Goal: Transaction & Acquisition: Purchase product/service

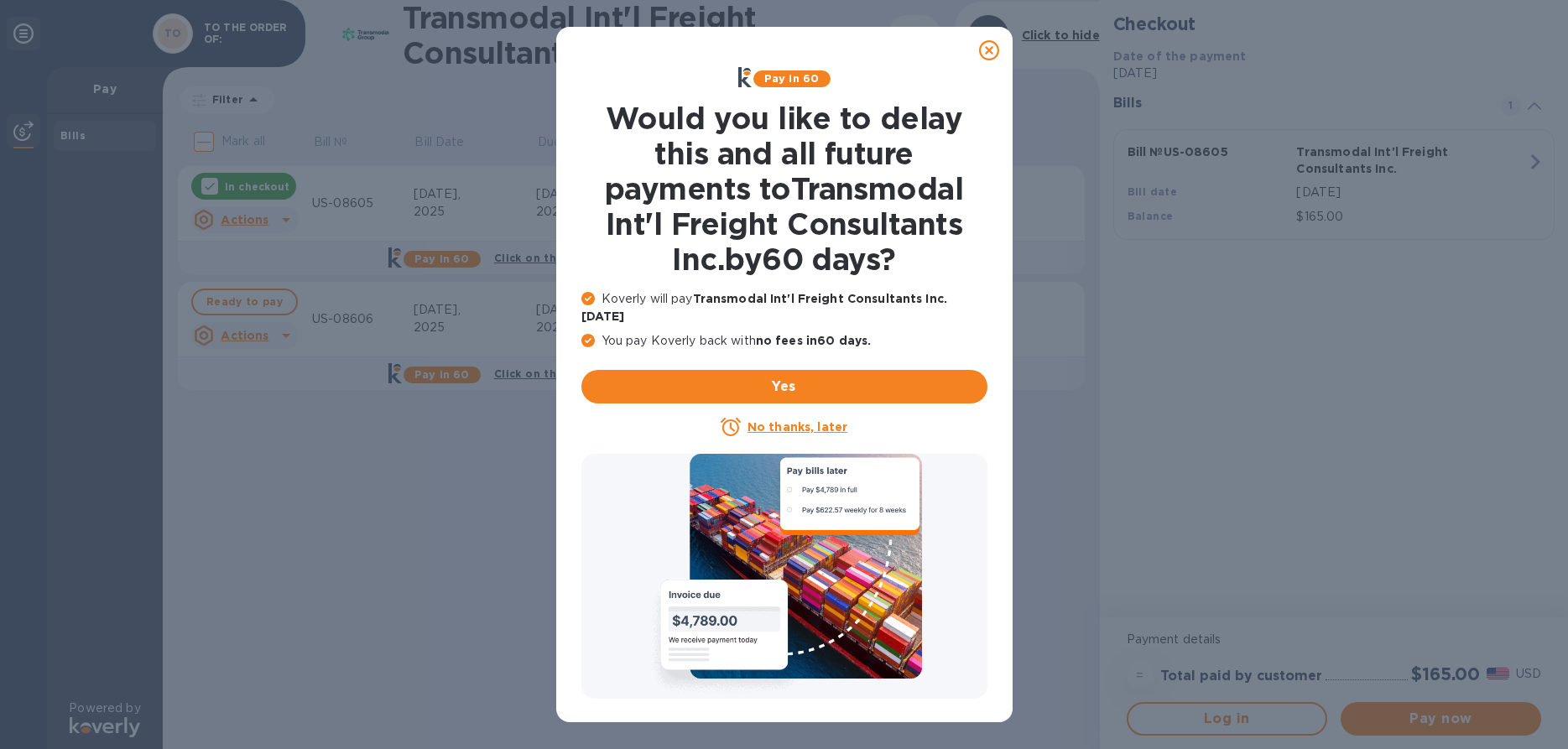
click at [983, 50] on icon at bounding box center [990, 50] width 20 height 20
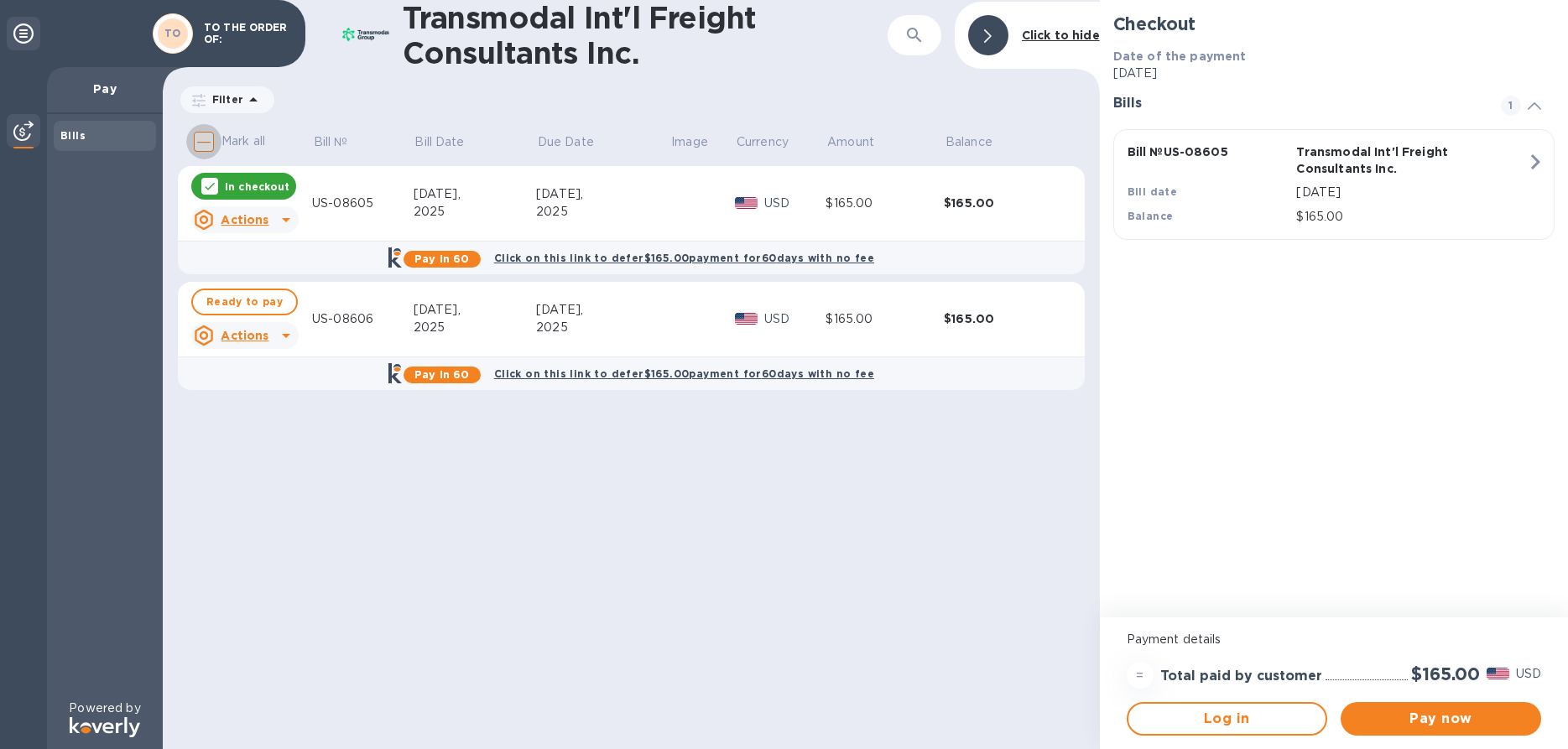
click at [205, 140] on input "Mark all" at bounding box center [203, 142] width 35 height 35
checkbox input "true"
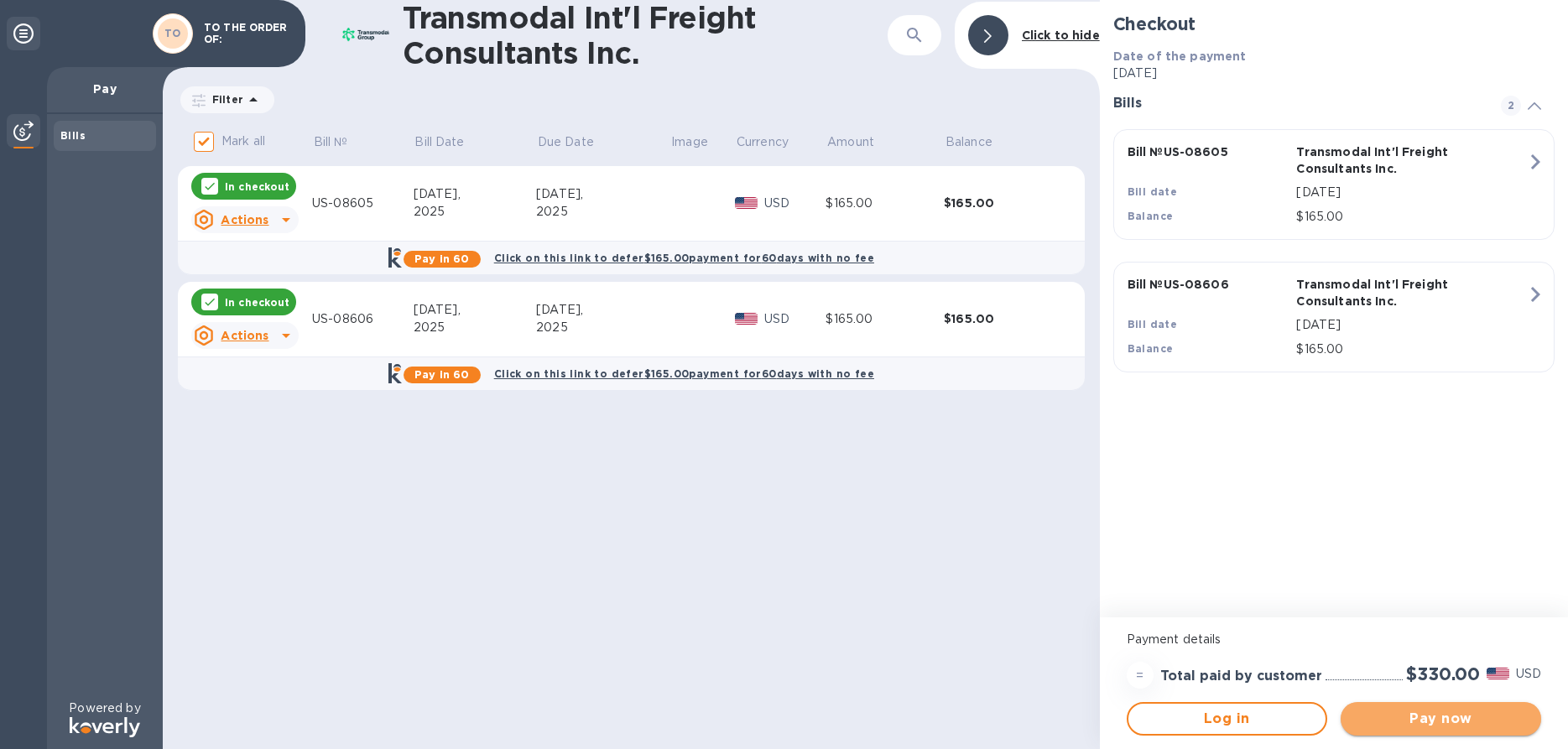
click at [1429, 720] on span "Pay now" at bounding box center [1441, 719] width 173 height 20
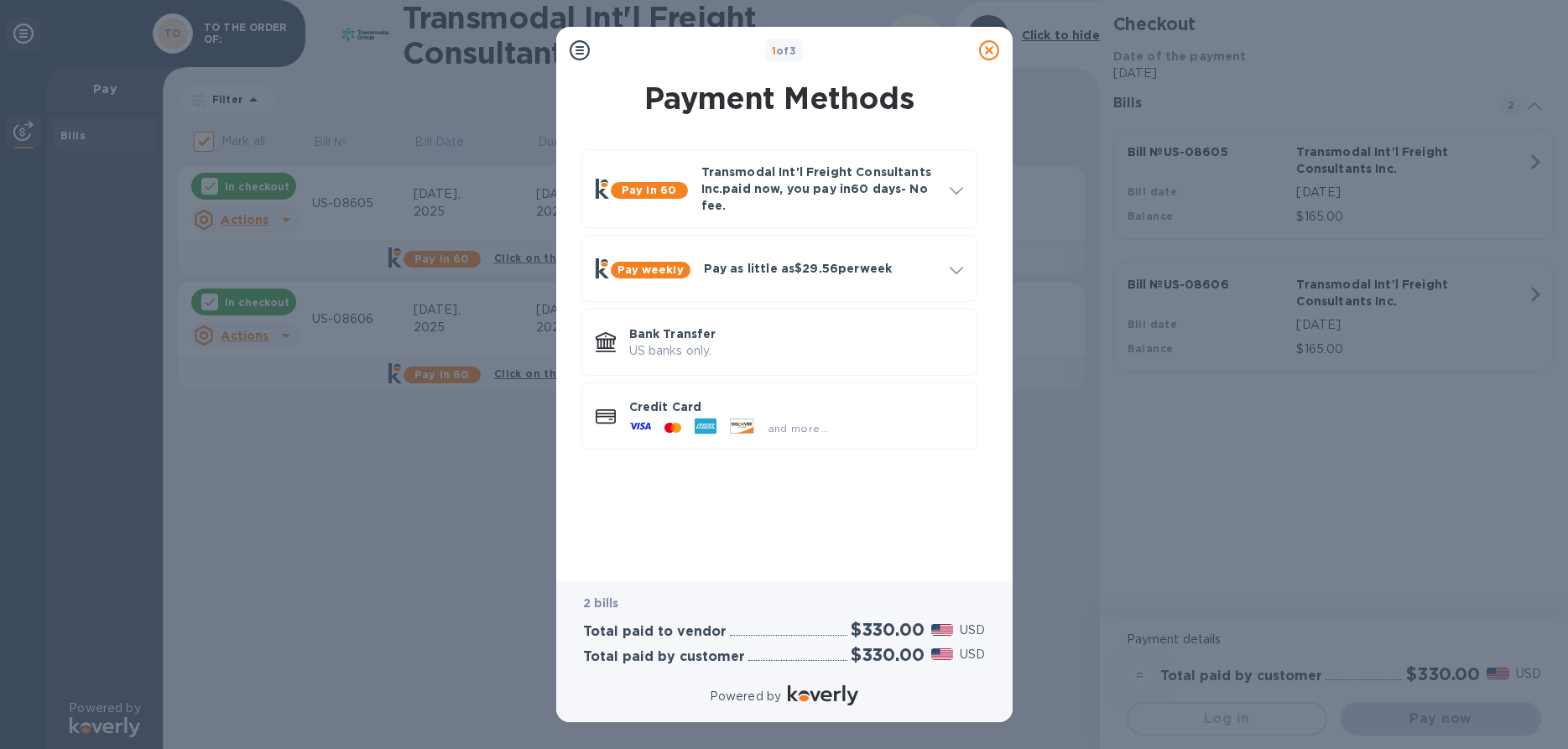
drag, startPoint x: 636, startPoint y: 418, endPoint x: 952, endPoint y: 121, distance: 433.7
click at [958, 145] on div "Pay in 60 Transmodal Int'l Freight Consultants Inc. paid now, you pay in 60 day…" at bounding box center [779, 350] width 429 height 429
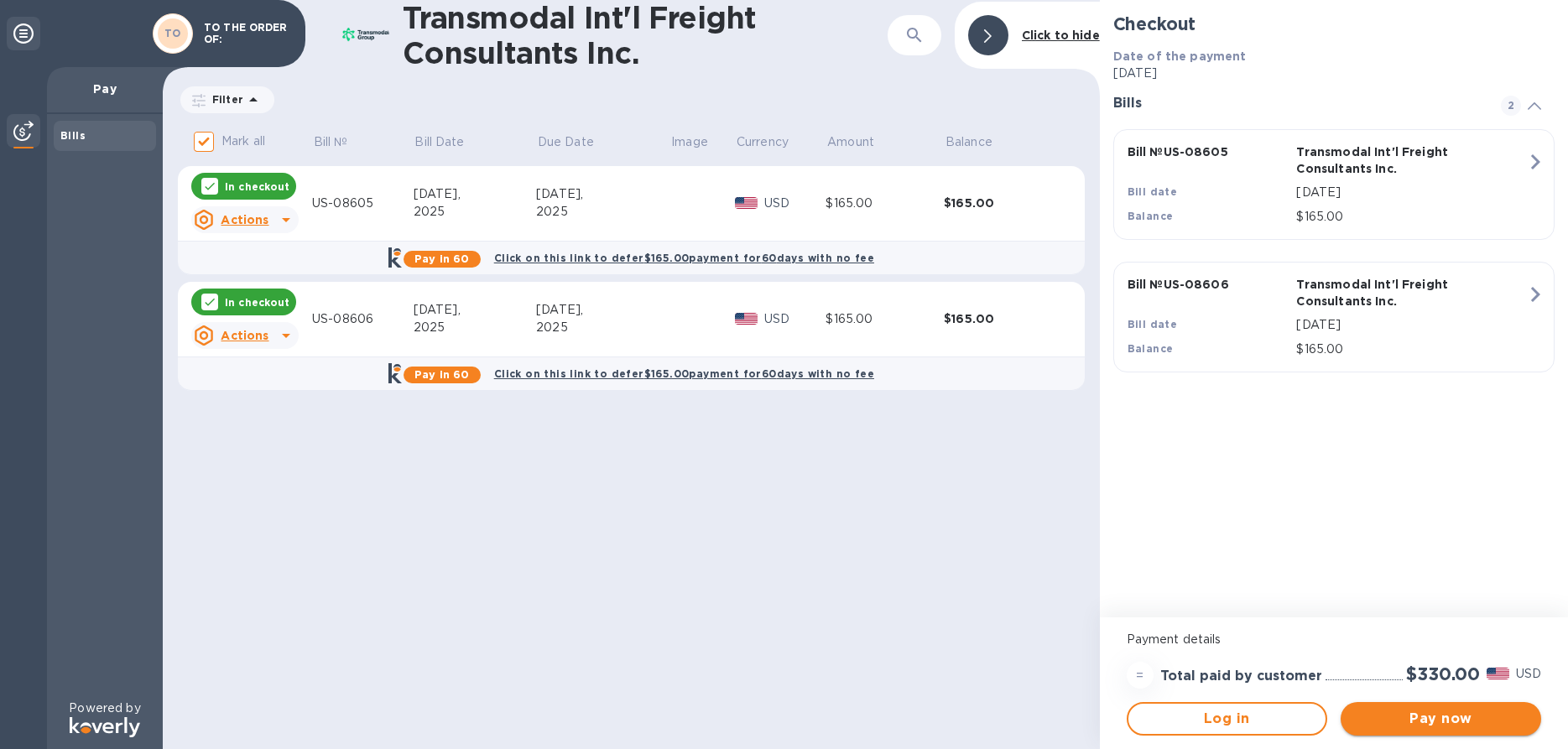
click at [1440, 718] on span "Pay now" at bounding box center [1441, 719] width 173 height 20
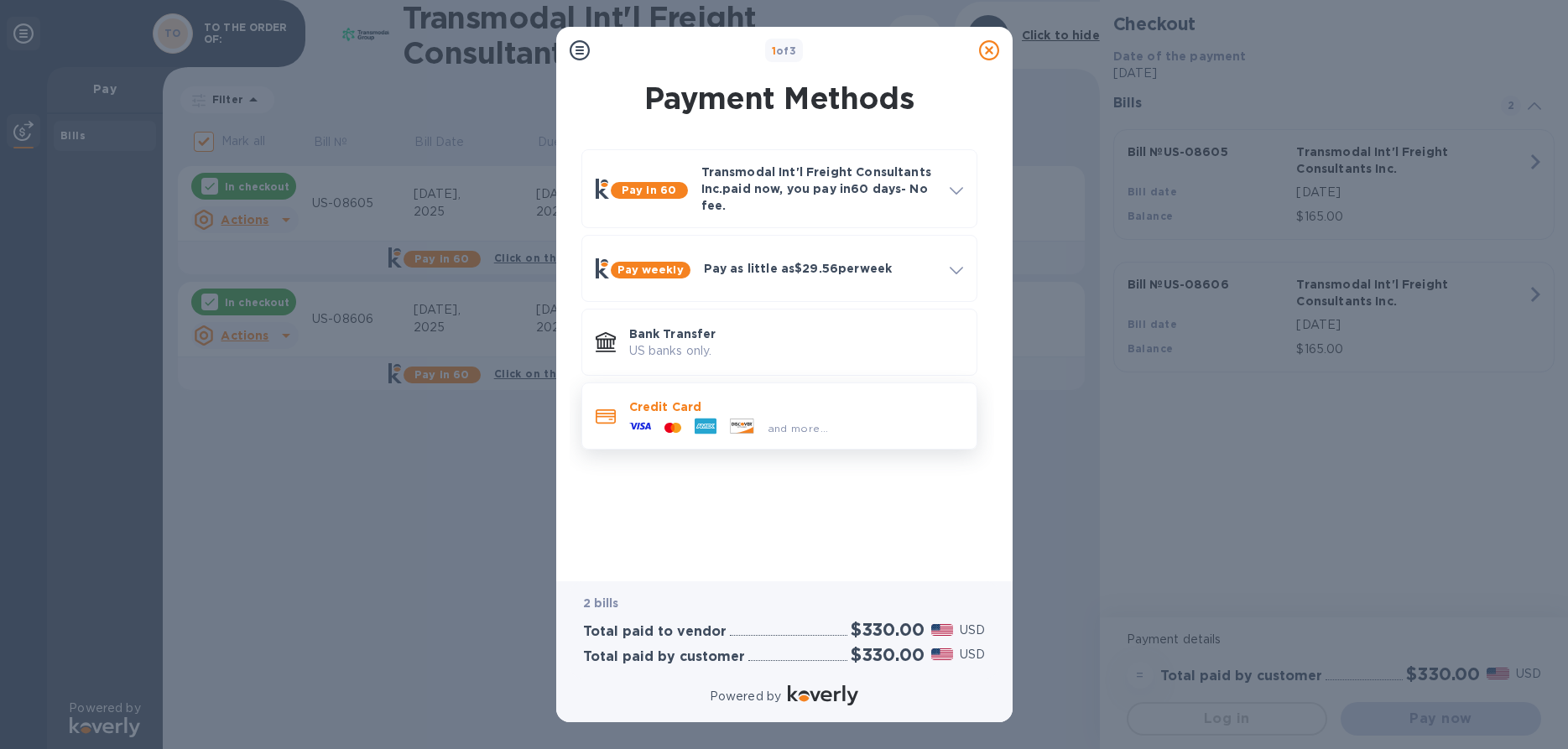
click at [715, 427] on div at bounding box center [705, 428] width 35 height 25
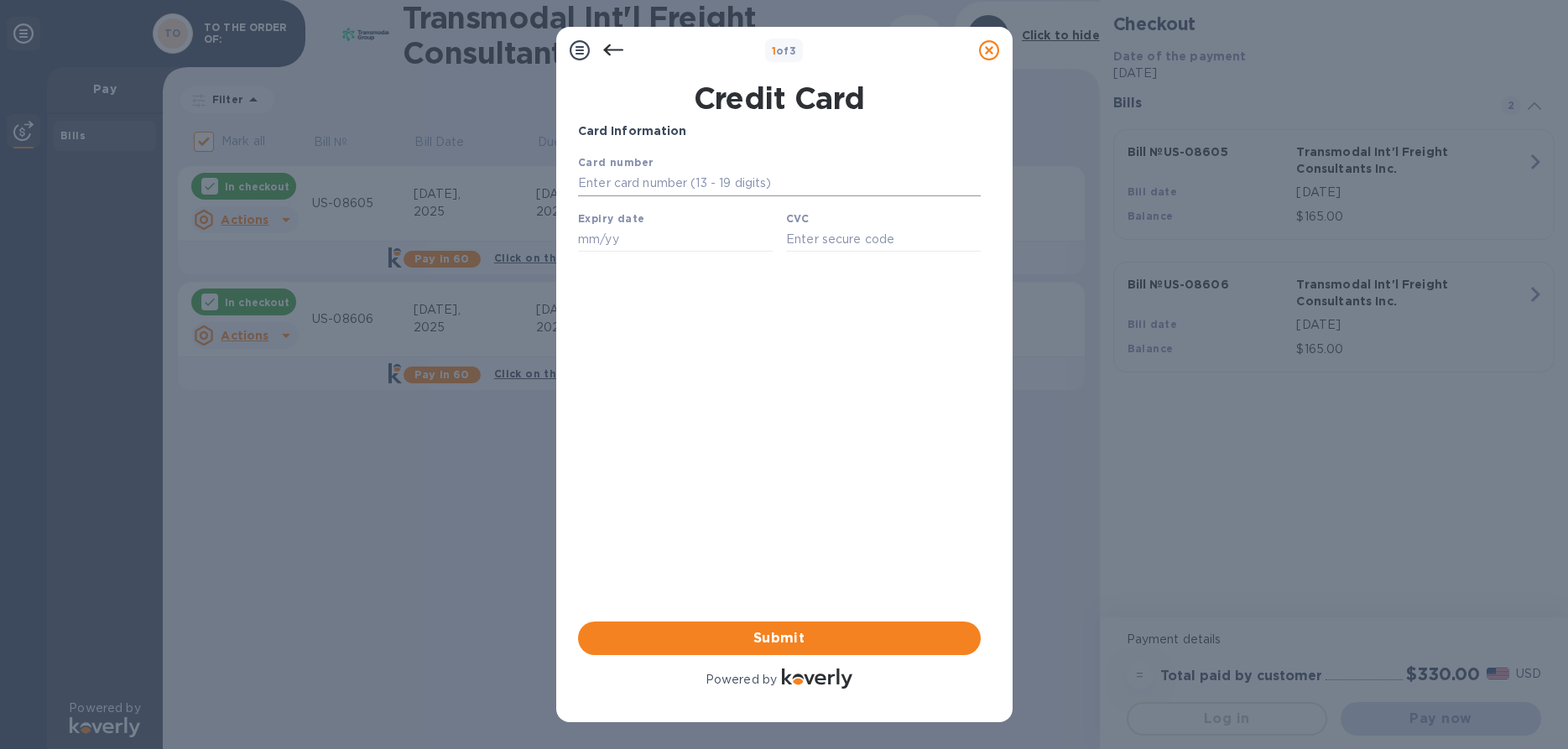
click at [656, 182] on input "text" at bounding box center [779, 184] width 403 height 25
type input "3716 2843 5631 006"
click at [597, 242] on input "text" at bounding box center [675, 240] width 194 height 25
type input "03/29"
click at [840, 238] on input "text" at bounding box center [883, 240] width 194 height 25
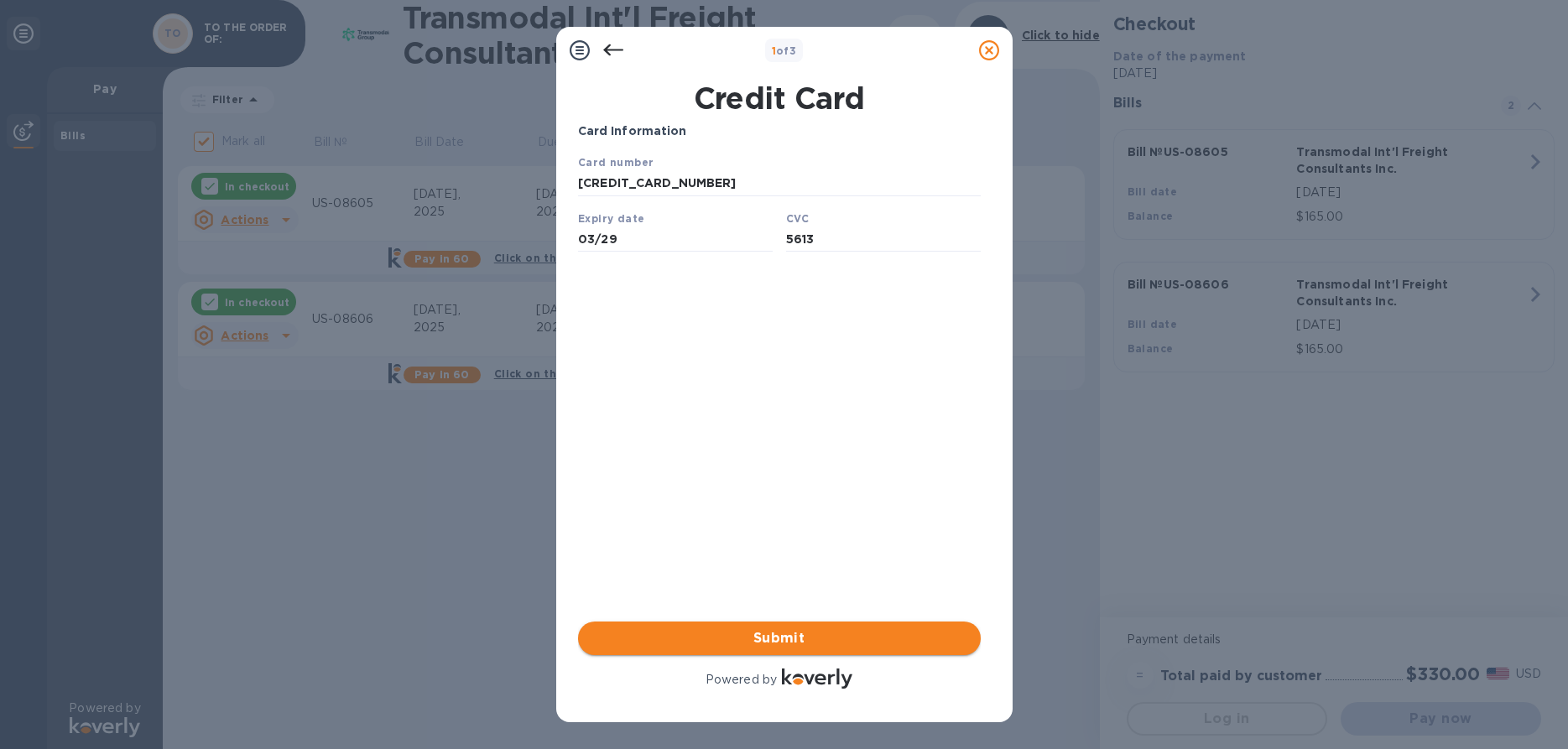
type input "5613"
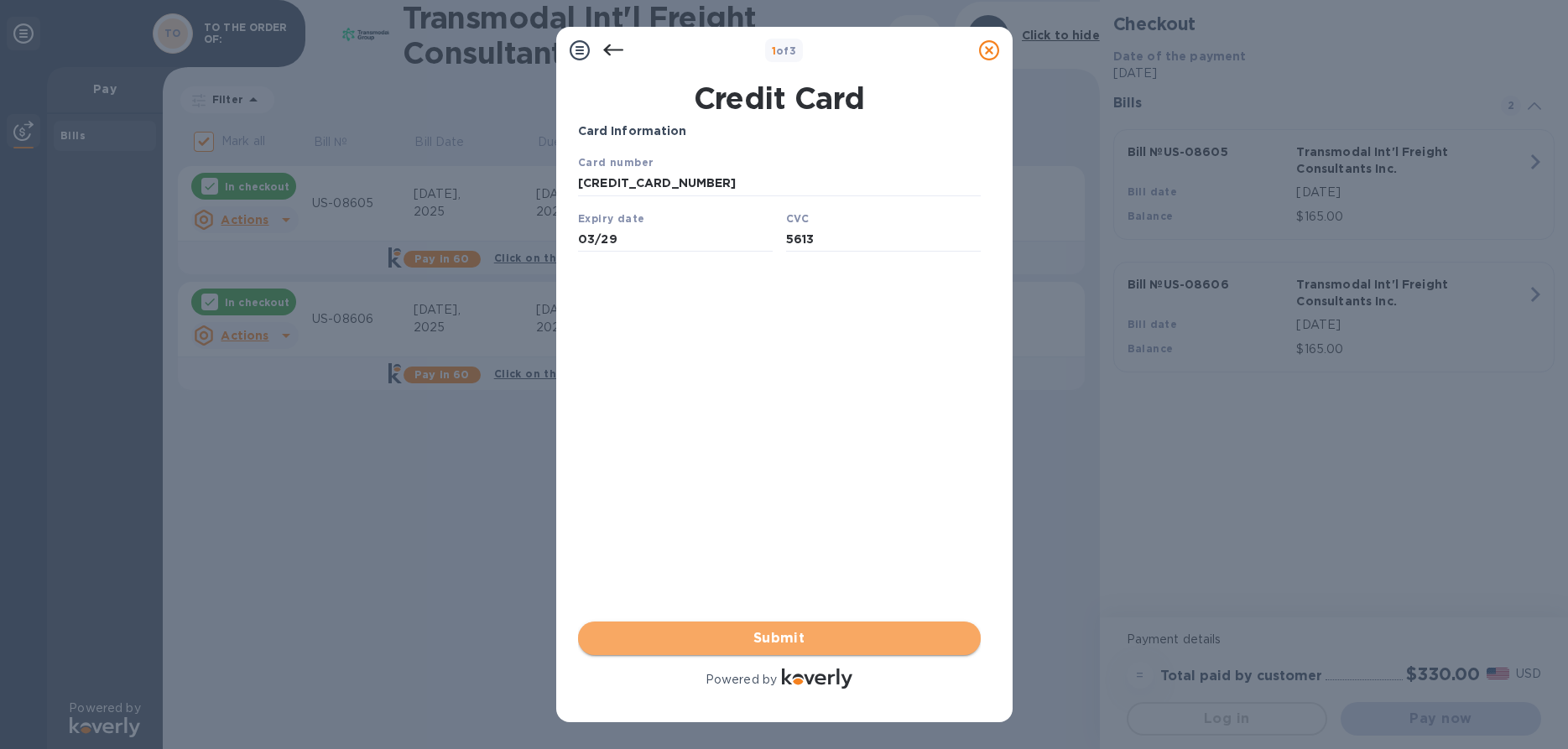
click at [769, 635] on span "Submit" at bounding box center [780, 638] width 376 height 20
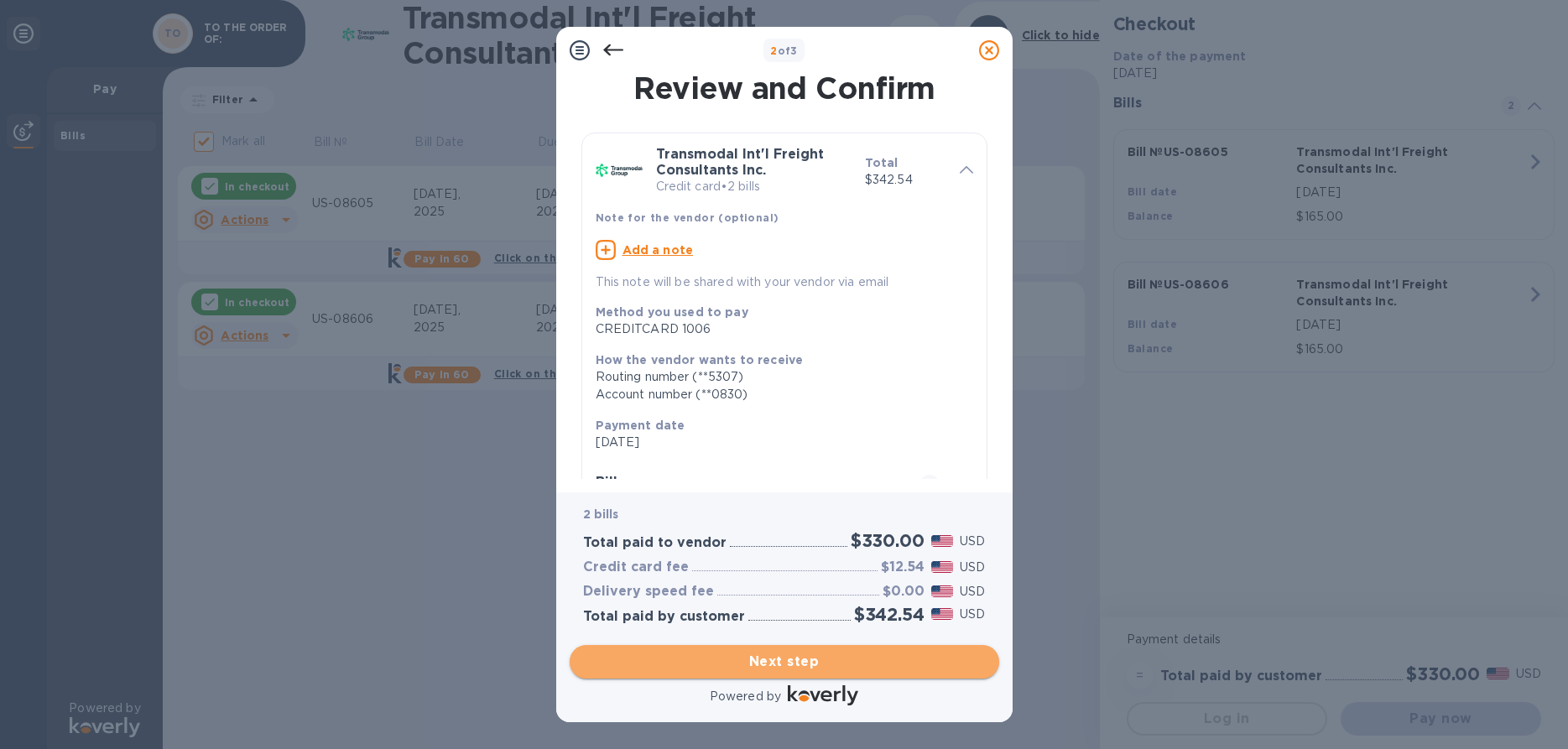
click at [792, 652] on span "Next step" at bounding box center [784, 662] width 403 height 20
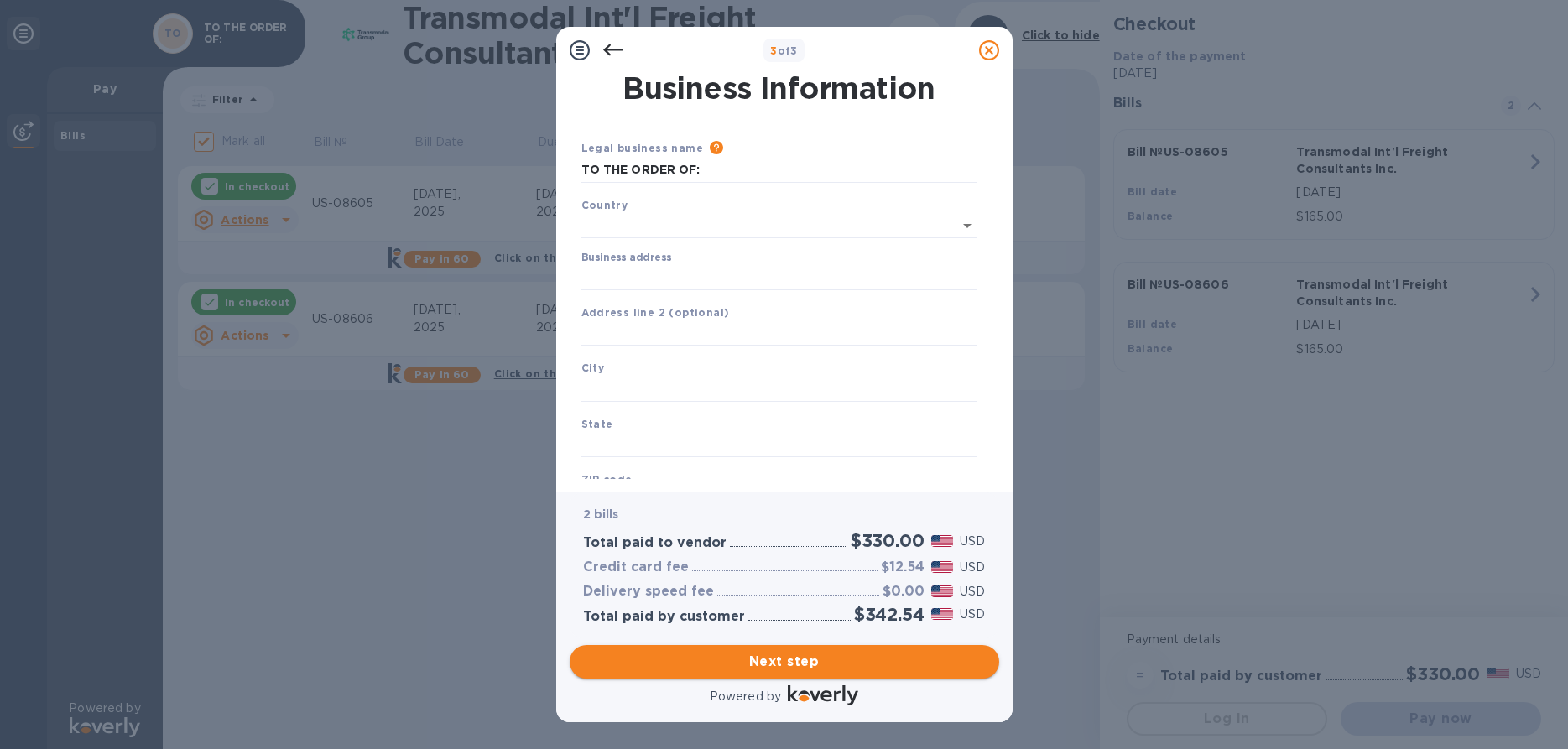
type input "United States"
click at [635, 271] on input "Business address" at bounding box center [779, 274] width 396 height 25
type input "30 Coves Run"
type input "Syosset"
type input "NY"
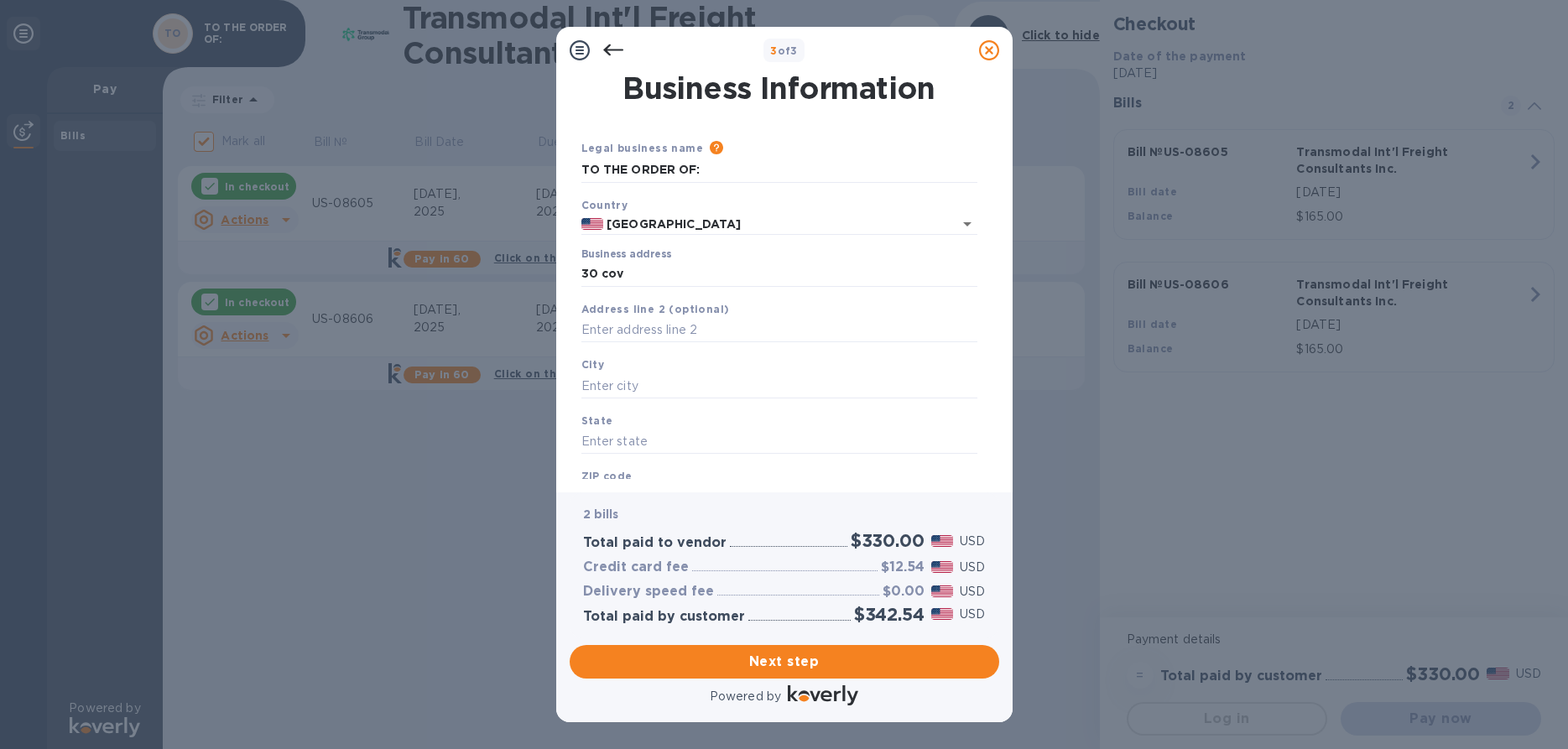
type input "11791"
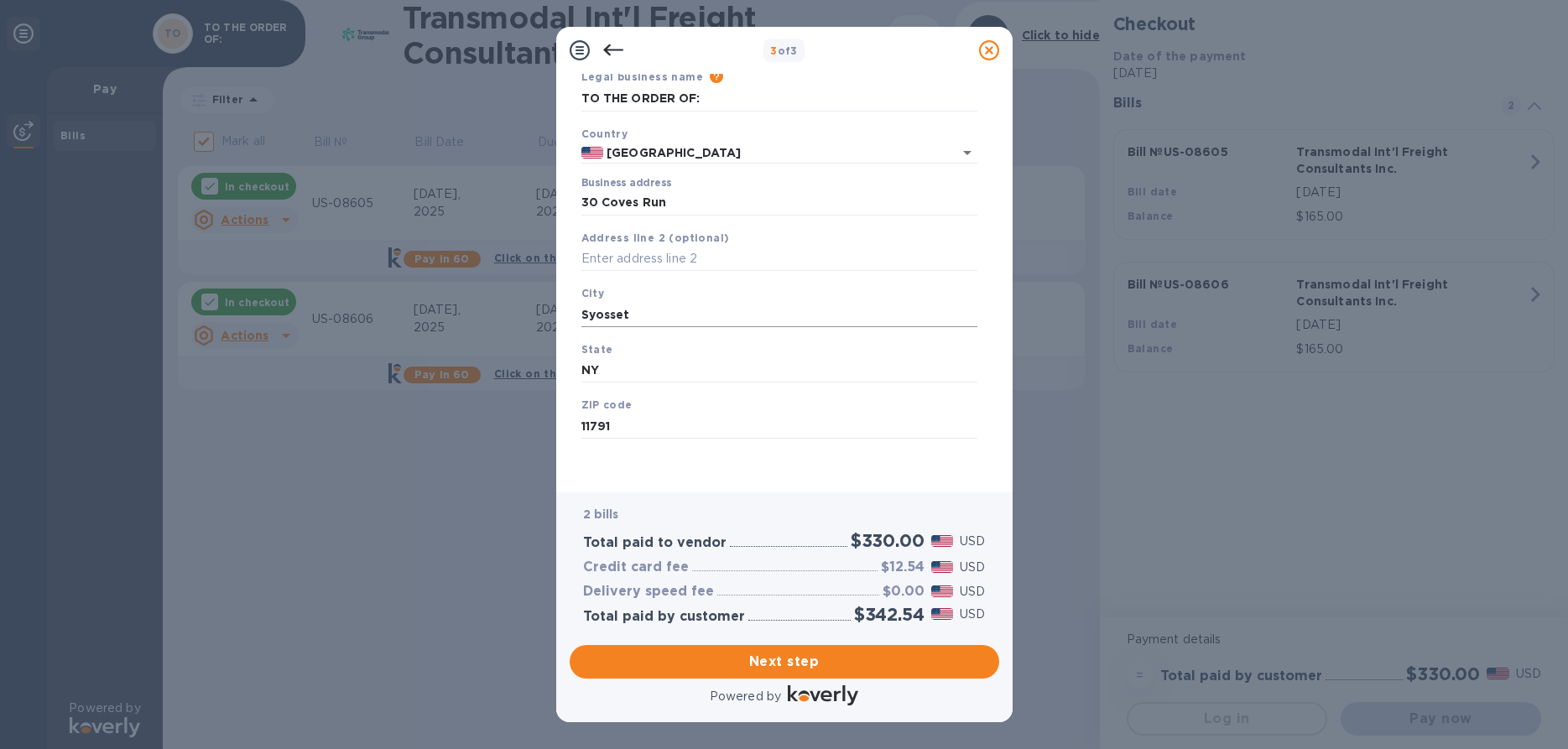
scroll to position [112, 0]
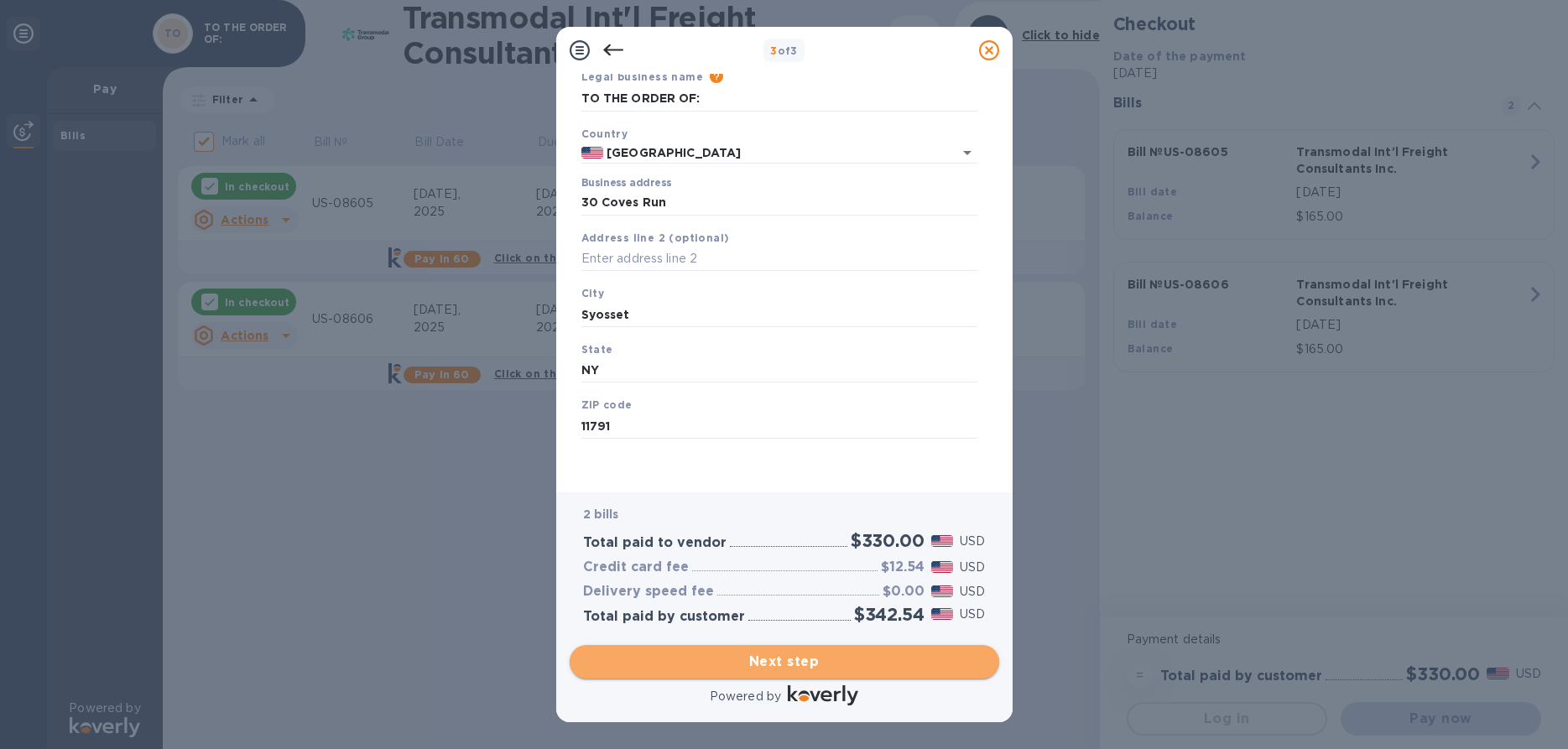
click at [777, 652] on span "Next step" at bounding box center [784, 662] width 403 height 20
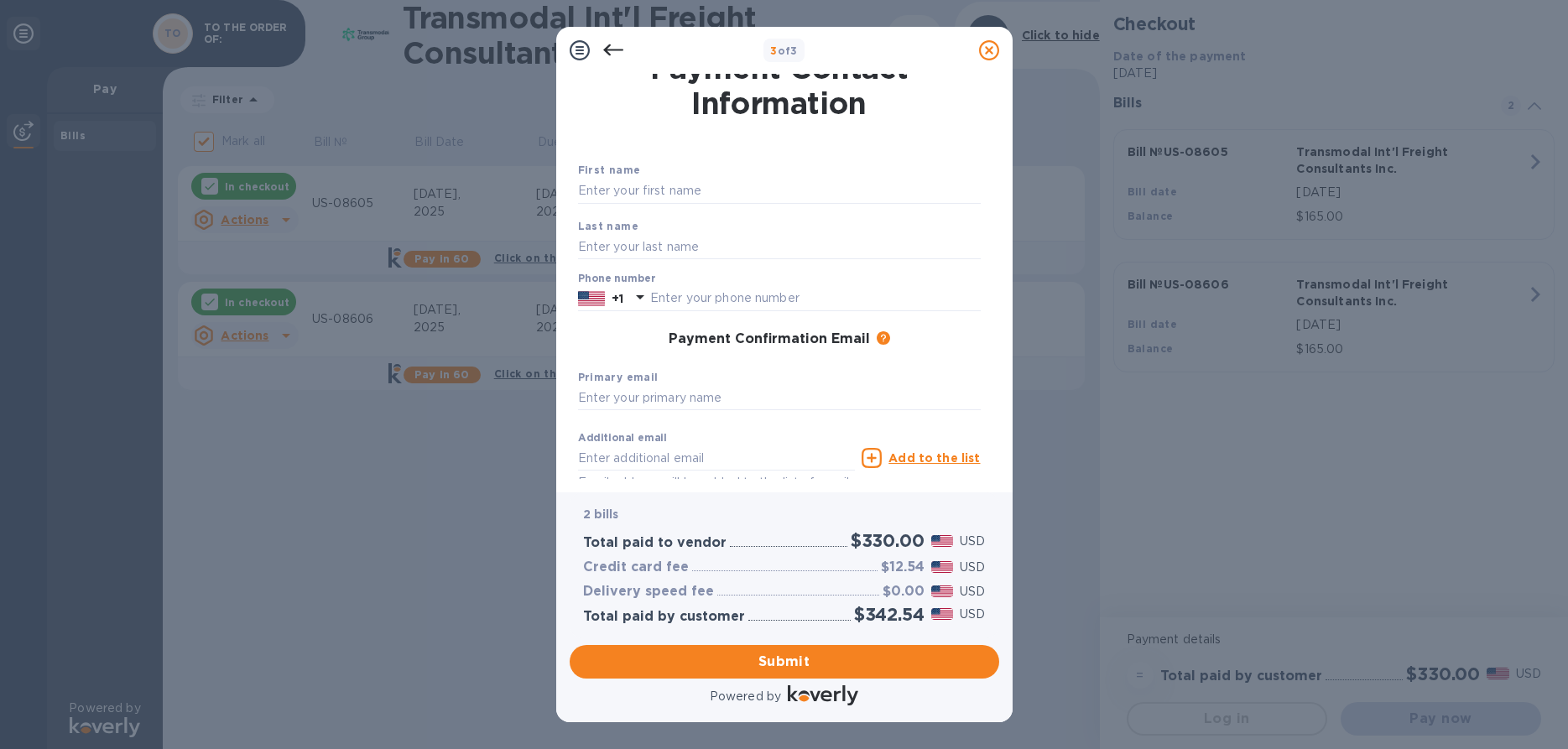
scroll to position [16, 0]
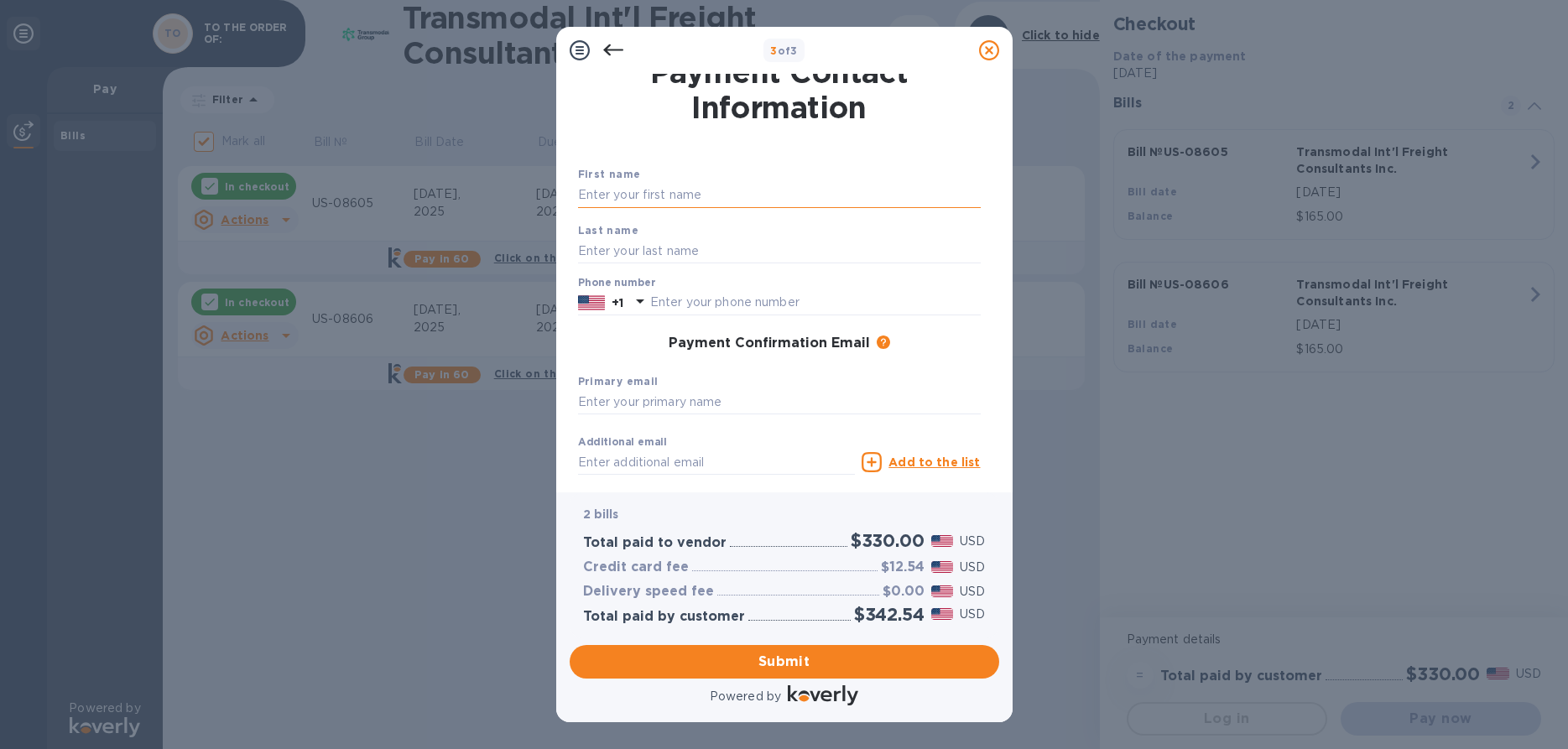
click at [600, 205] on input "text" at bounding box center [780, 195] width 403 height 25
type input "Sharmaine"
click at [610, 247] on input "text" at bounding box center [780, 251] width 403 height 25
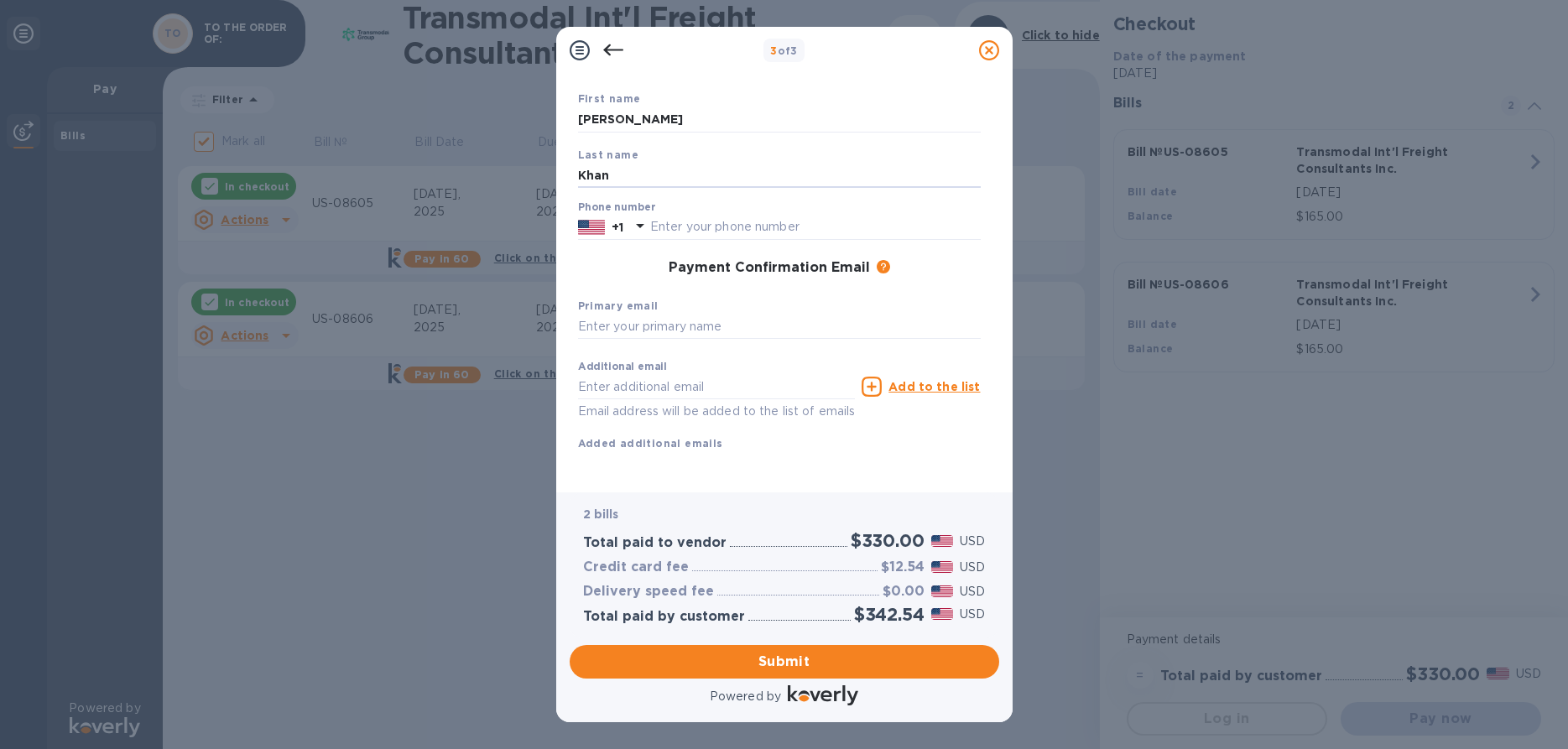
scroll to position [112, 0]
type input "Khan"
click at [781, 658] on span "Submit" at bounding box center [784, 662] width 403 height 20
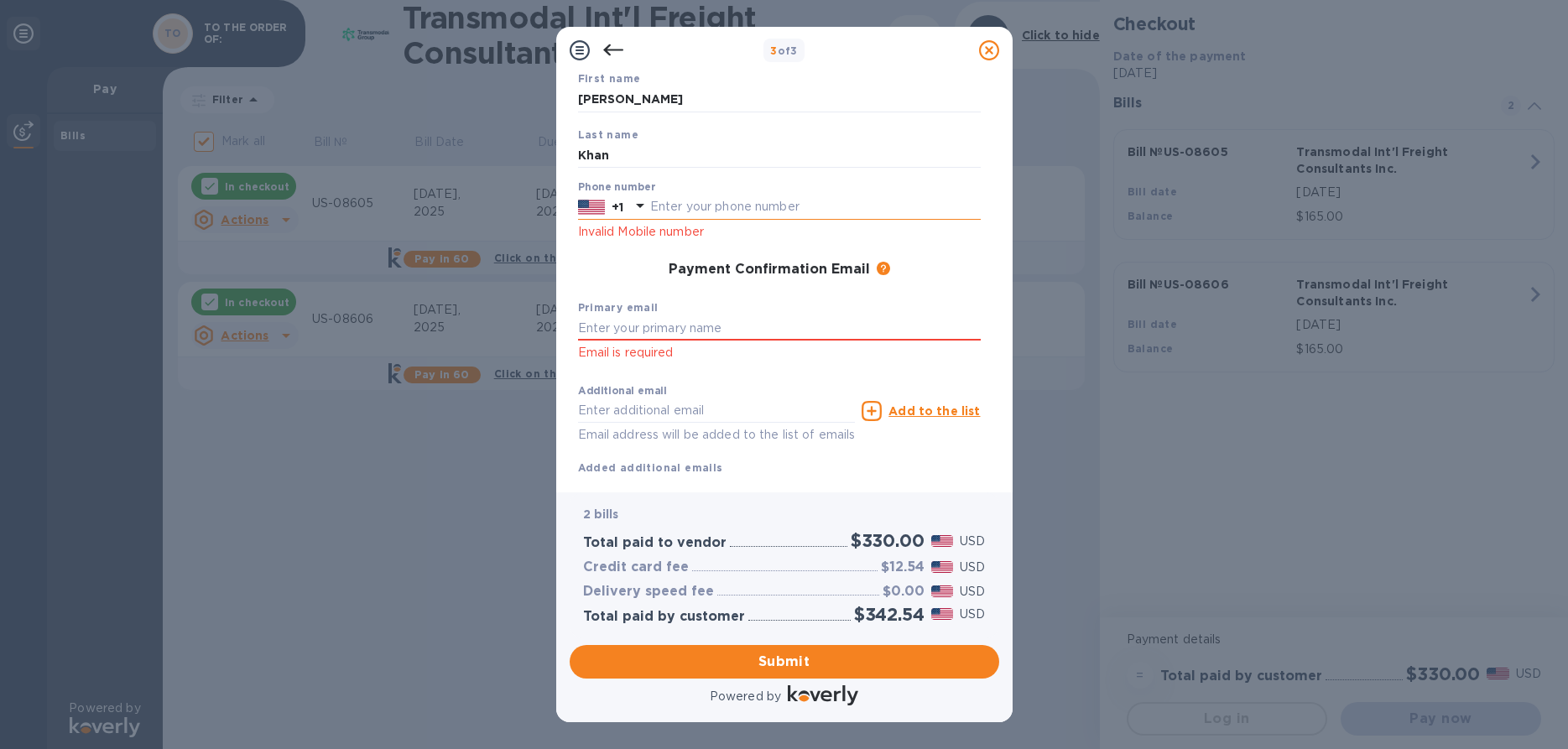
click at [680, 202] on input "text" at bounding box center [815, 207] width 330 height 25
click at [695, 198] on input "9175618788" at bounding box center [815, 207] width 330 height 25
type input "6466703649"
click at [639, 328] on input "text" at bounding box center [780, 329] width 403 height 25
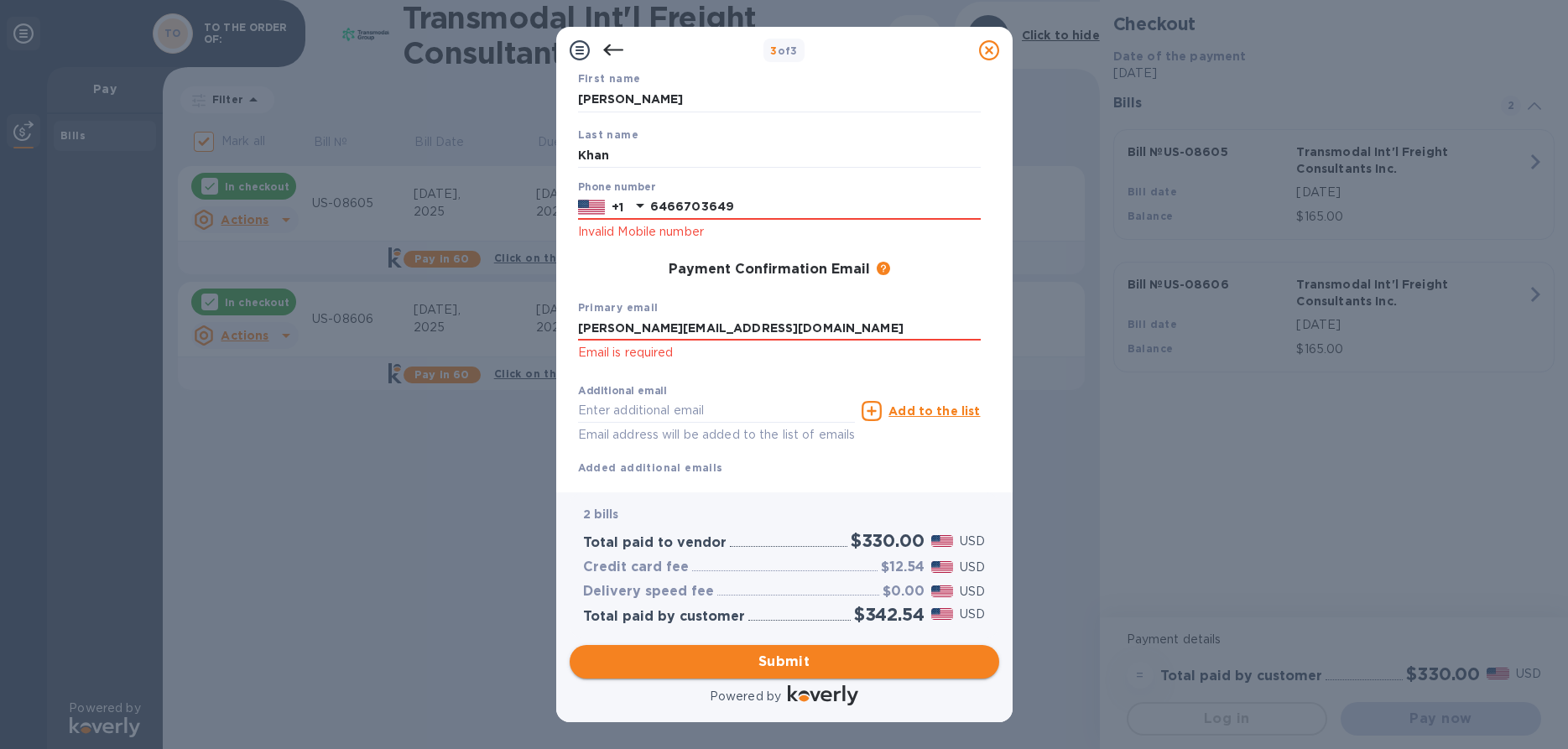
type input "[PERSON_NAME][EMAIL_ADDRESS][DOMAIN_NAME]"
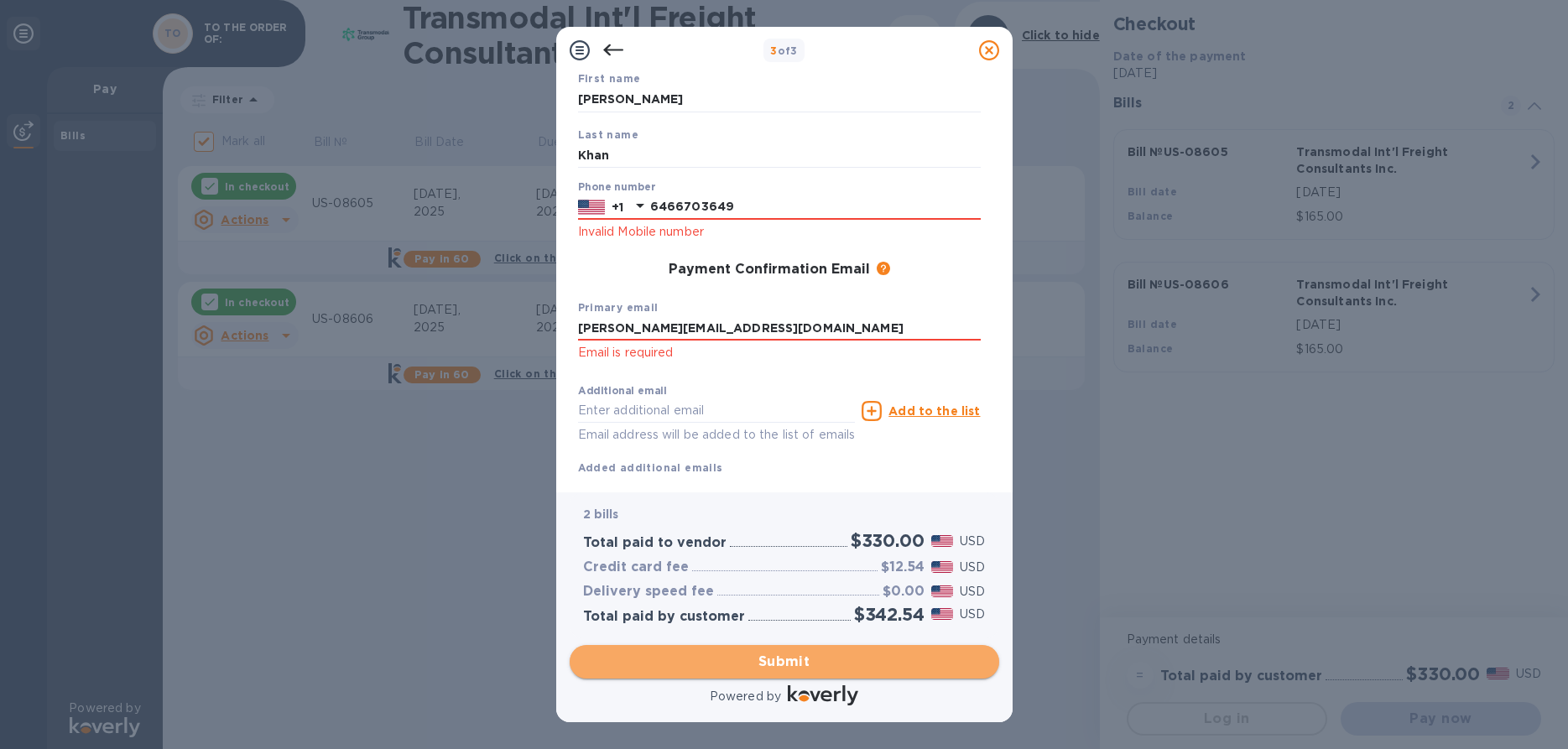
click at [784, 655] on span "Submit" at bounding box center [784, 662] width 403 height 20
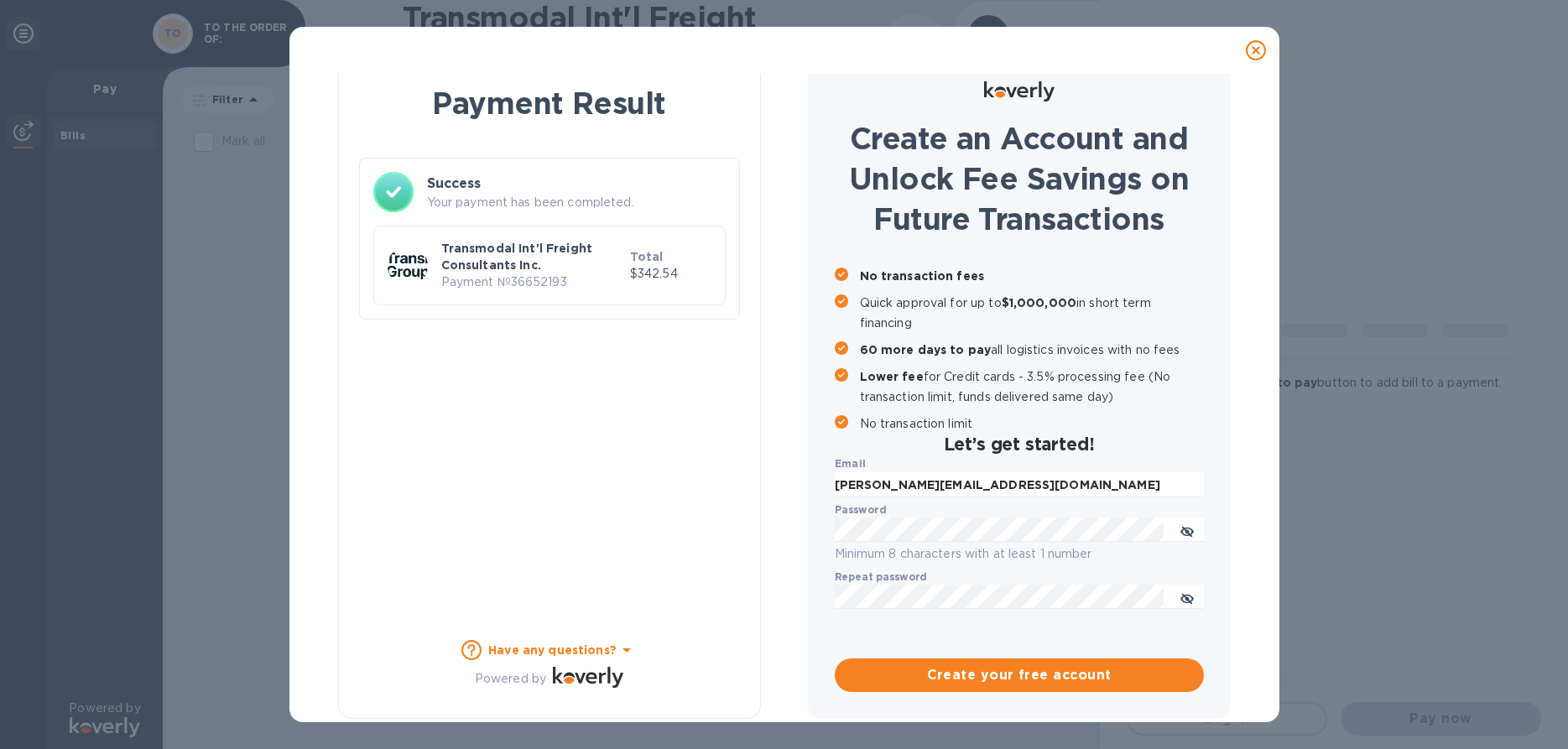
checkbox input "false"
click at [1254, 49] on icon at bounding box center [1256, 50] width 20 height 20
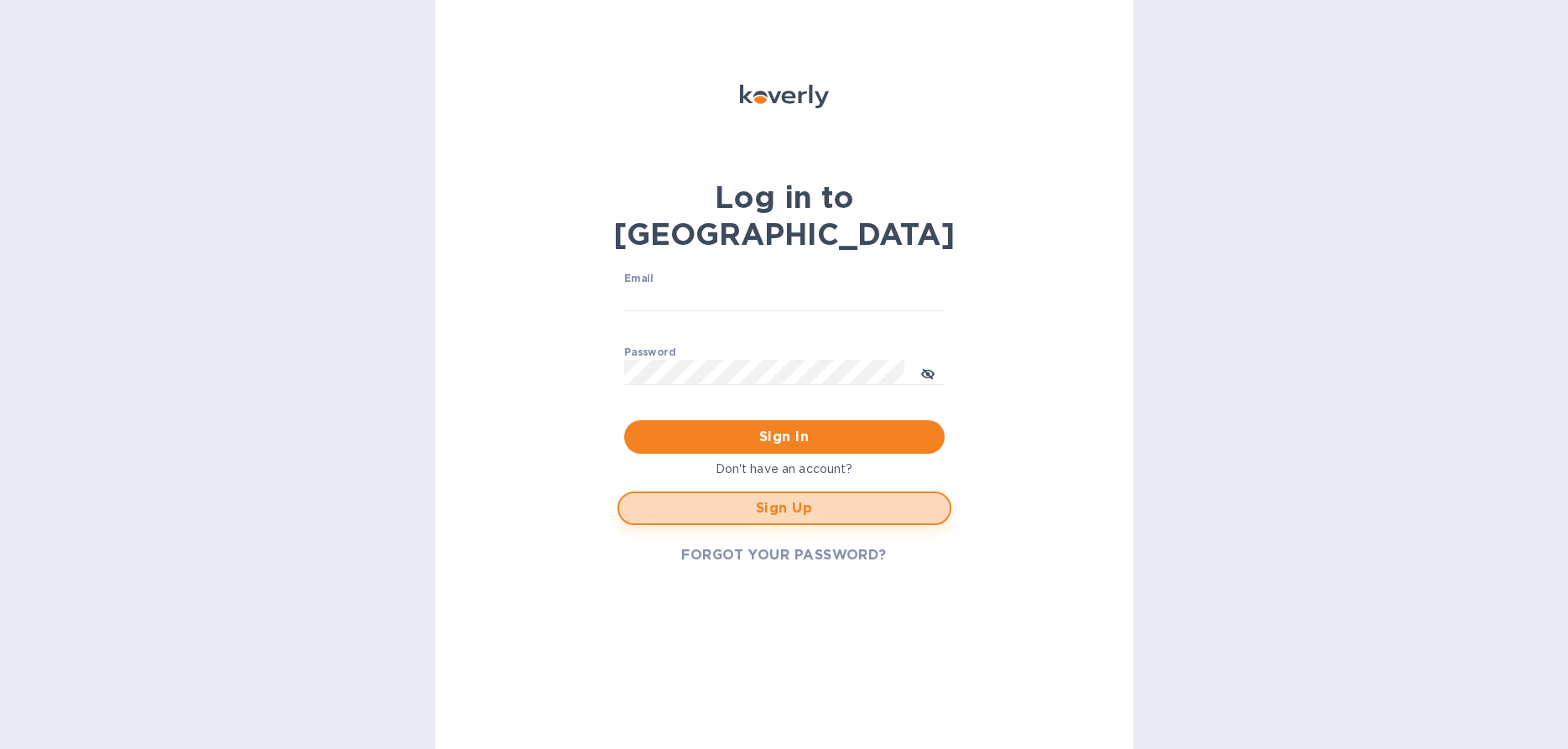
click at [800, 498] on span "Sign Up" at bounding box center [784, 508] width 304 height 20
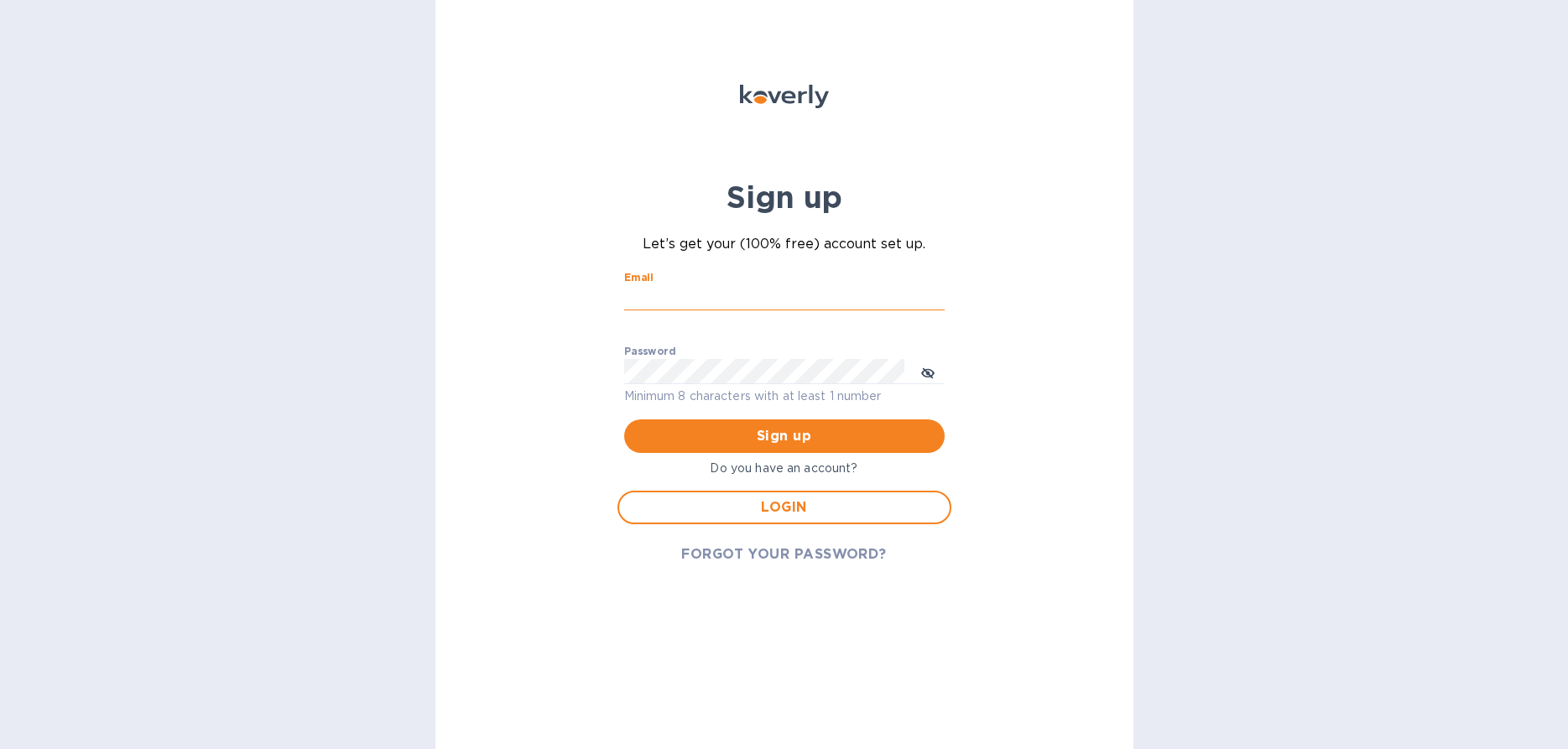
click at [684, 301] on input "Email" at bounding box center [784, 298] width 321 height 25
type input "[PERSON_NAME][EMAIL_ADDRESS][DOMAIN_NAME]"
click at [625, 419] on button "Sign up" at bounding box center [784, 436] width 321 height 34
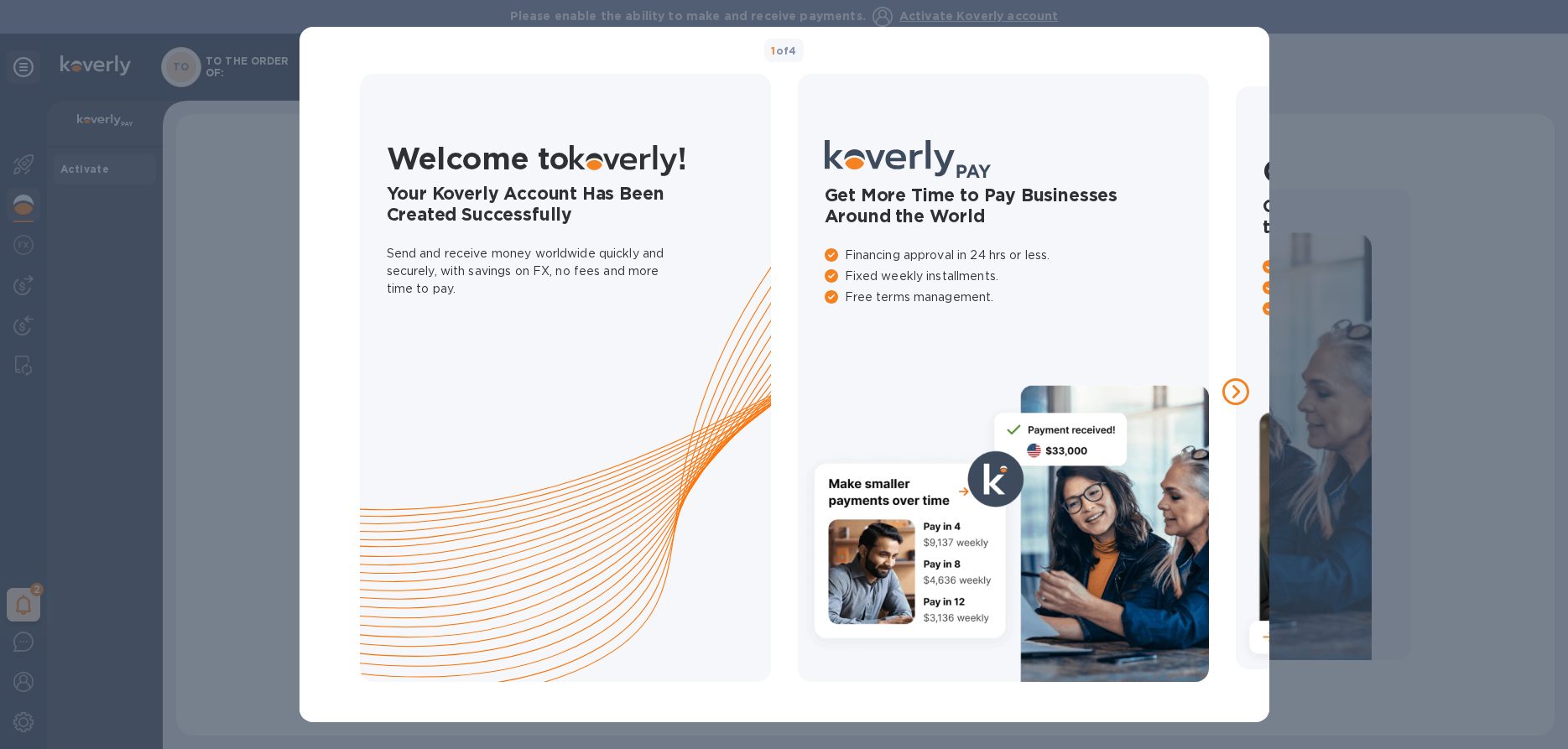
click at [1358, 145] on div "1 of 4 Welcome to ! Your Koverly Account Has Been Created Successfully Send and…" at bounding box center [784, 374] width 1568 height 749
click at [261, 167] on div "1 of 4 Welcome to ! Your Koverly Account Has Been Created Successfully Send and…" at bounding box center [784, 374] width 1568 height 749
click at [1238, 403] on icon at bounding box center [1237, 392] width 27 height 27
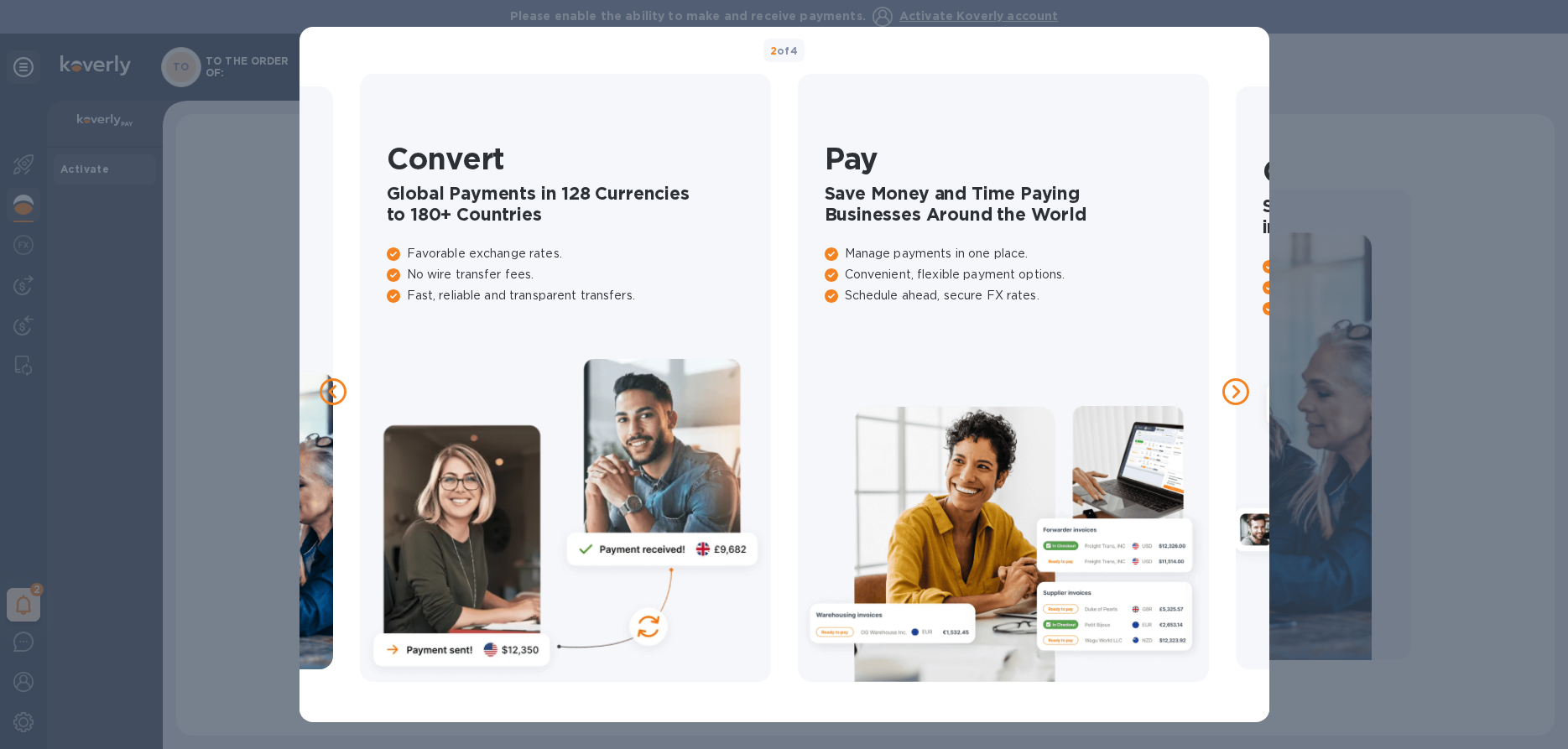
click at [1238, 403] on icon at bounding box center [1237, 392] width 27 height 27
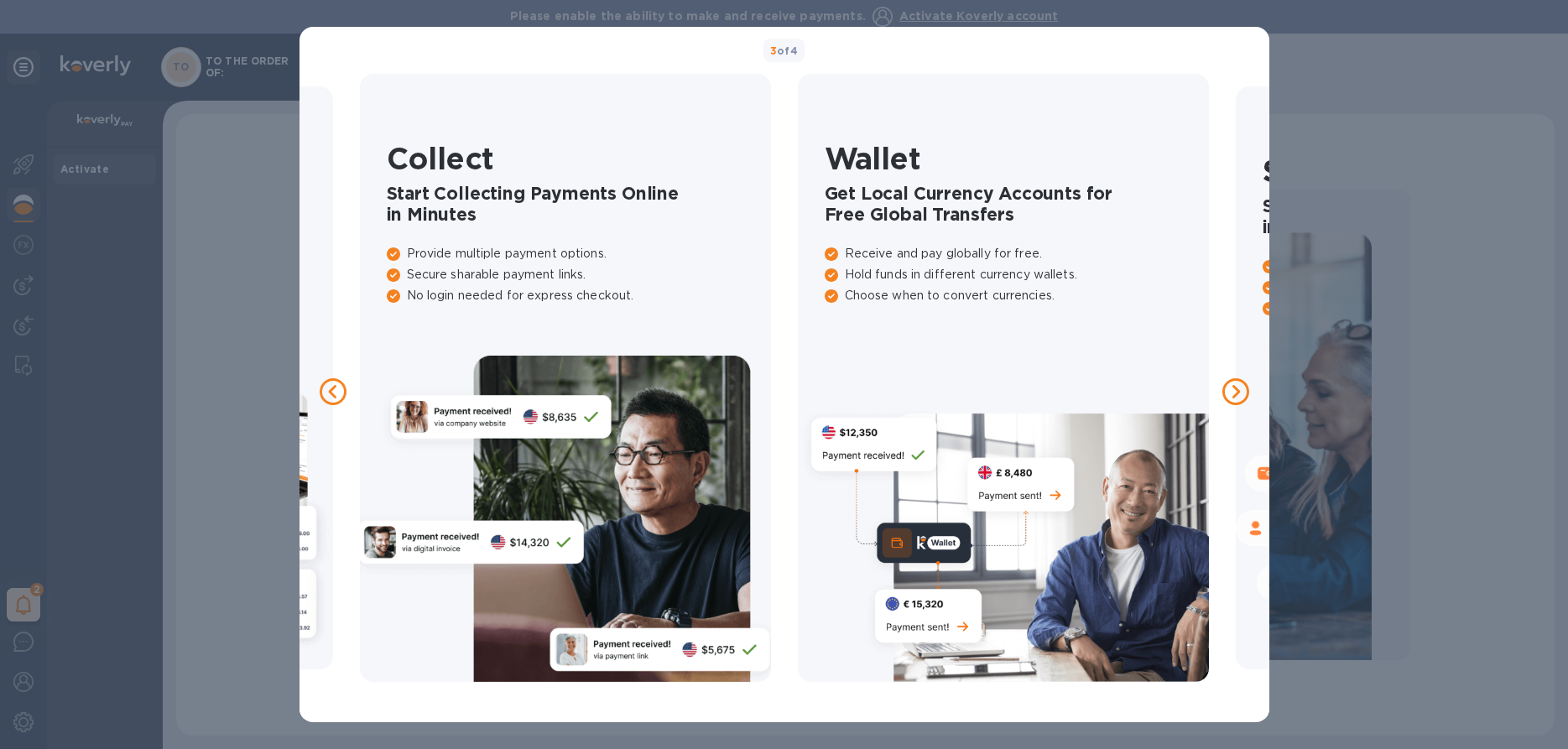
click at [1238, 403] on icon at bounding box center [1237, 392] width 27 height 27
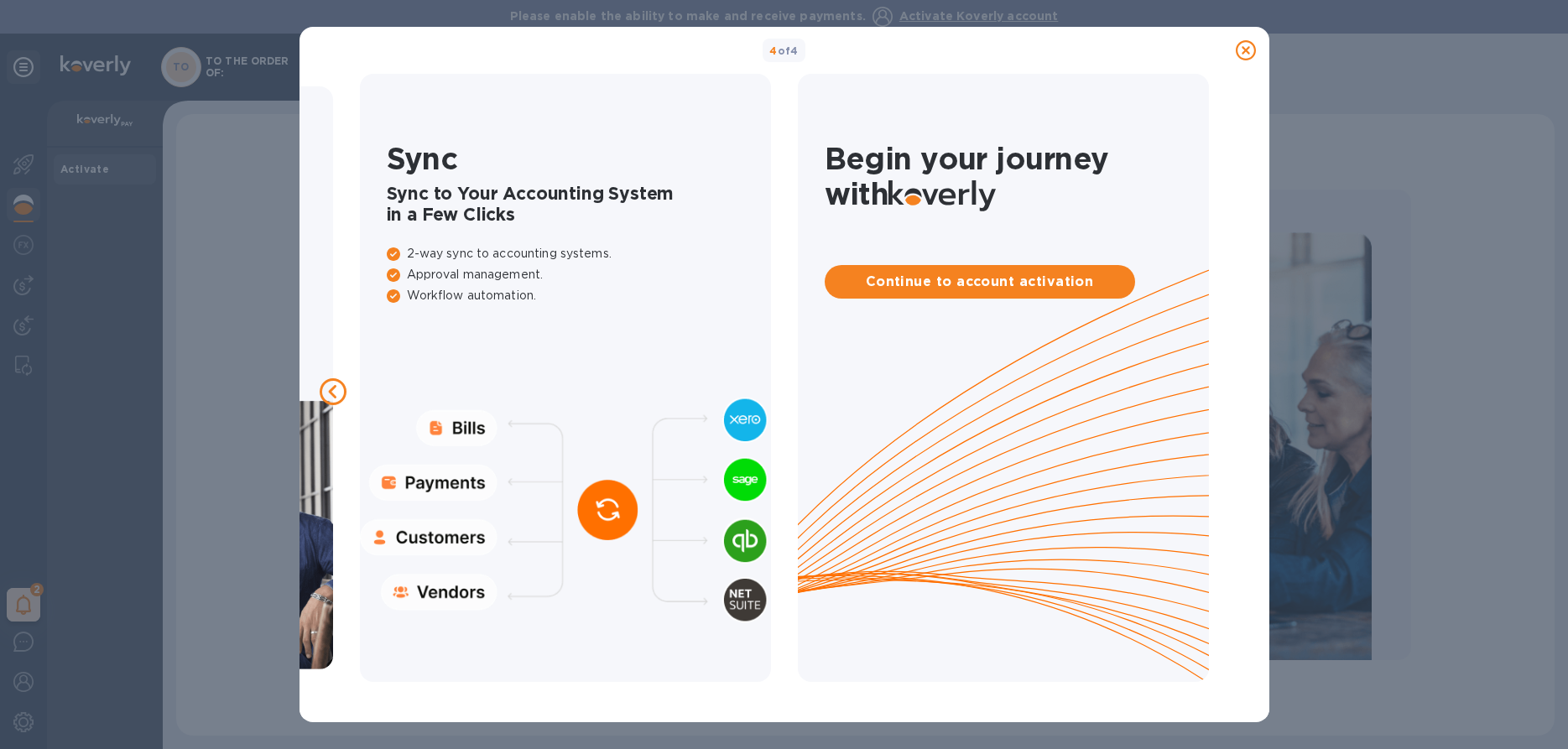
click at [1249, 50] on icon at bounding box center [1246, 50] width 20 height 20
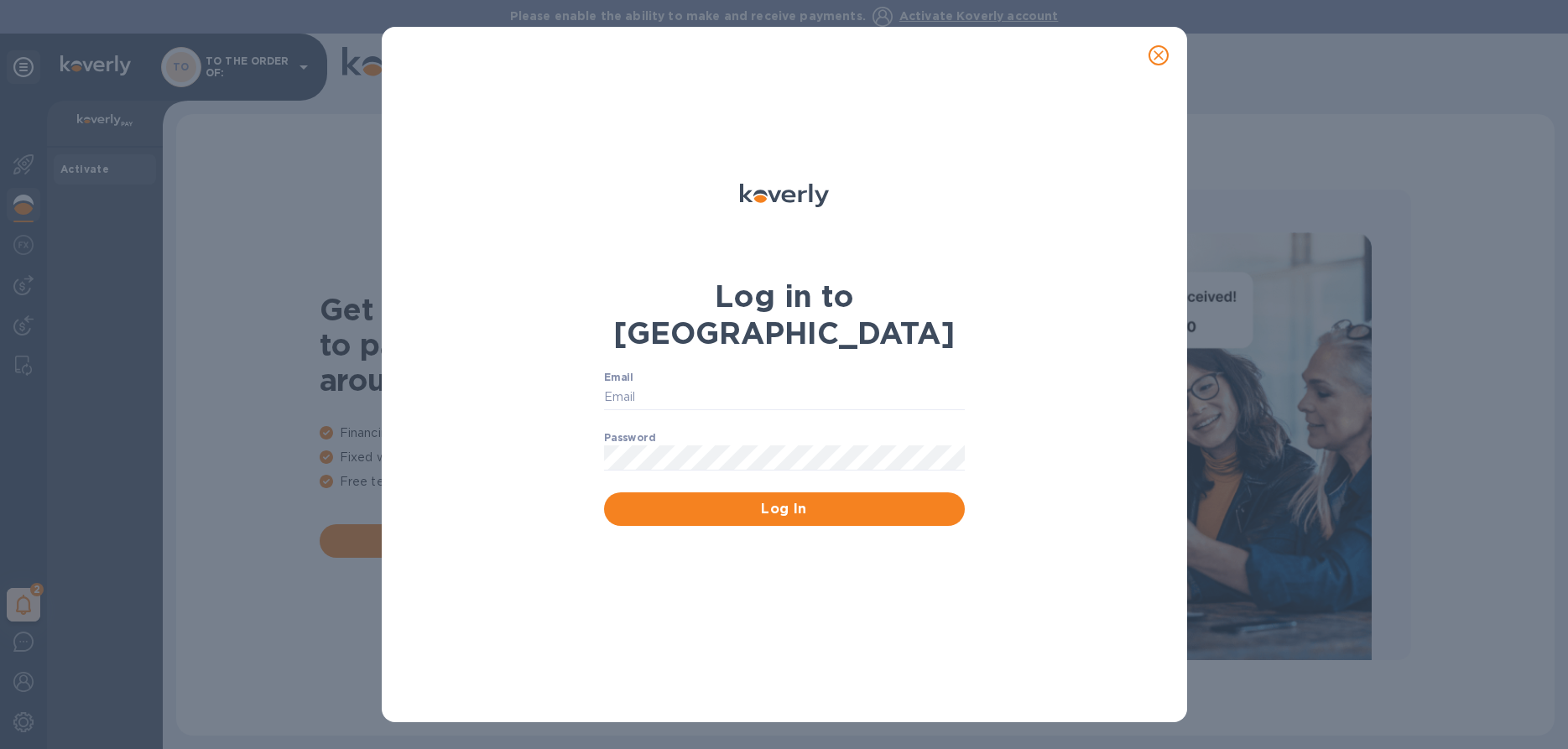
type input "[PERSON_NAME][EMAIL_ADDRESS][DOMAIN_NAME]"
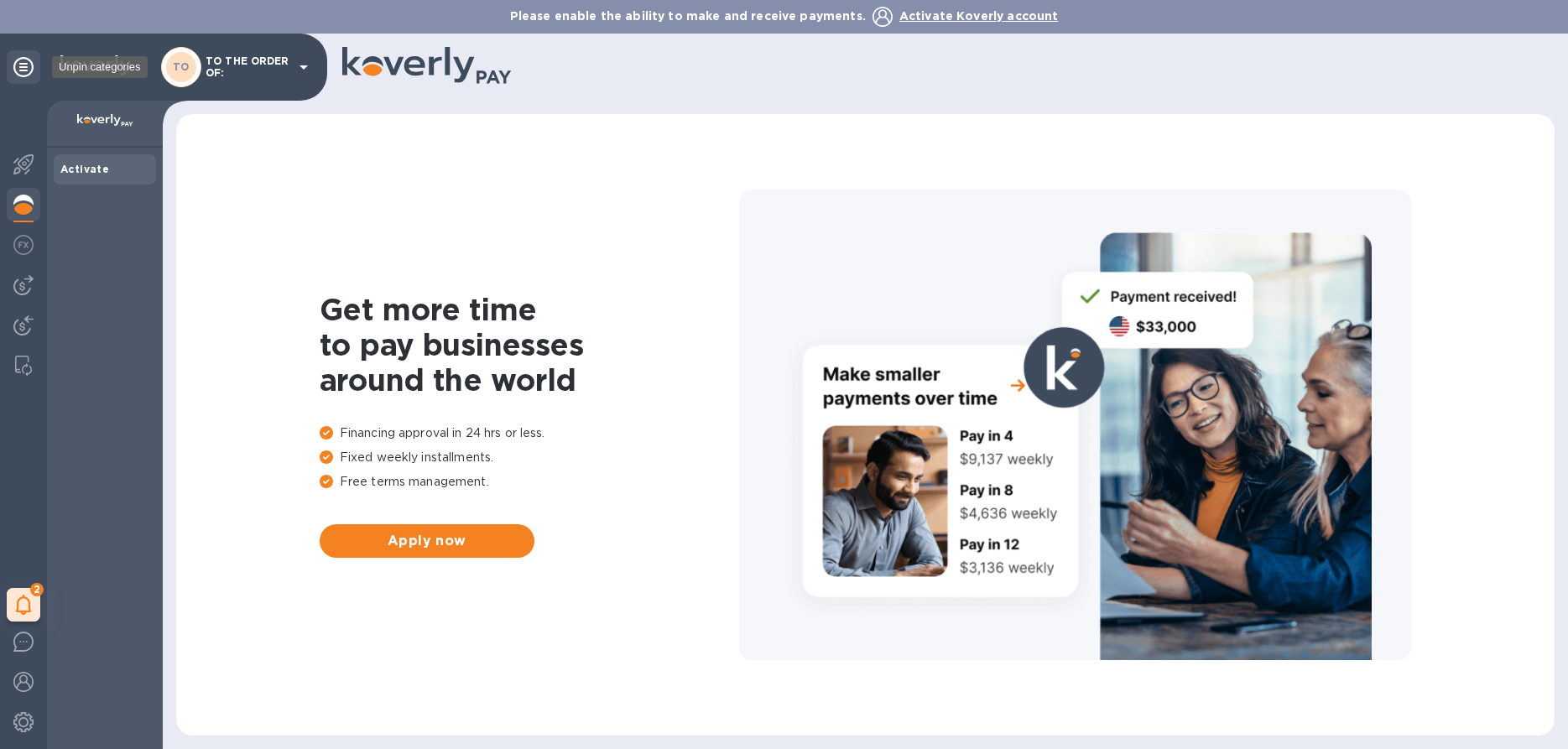
click at [25, 63] on icon at bounding box center [24, 67] width 20 height 20
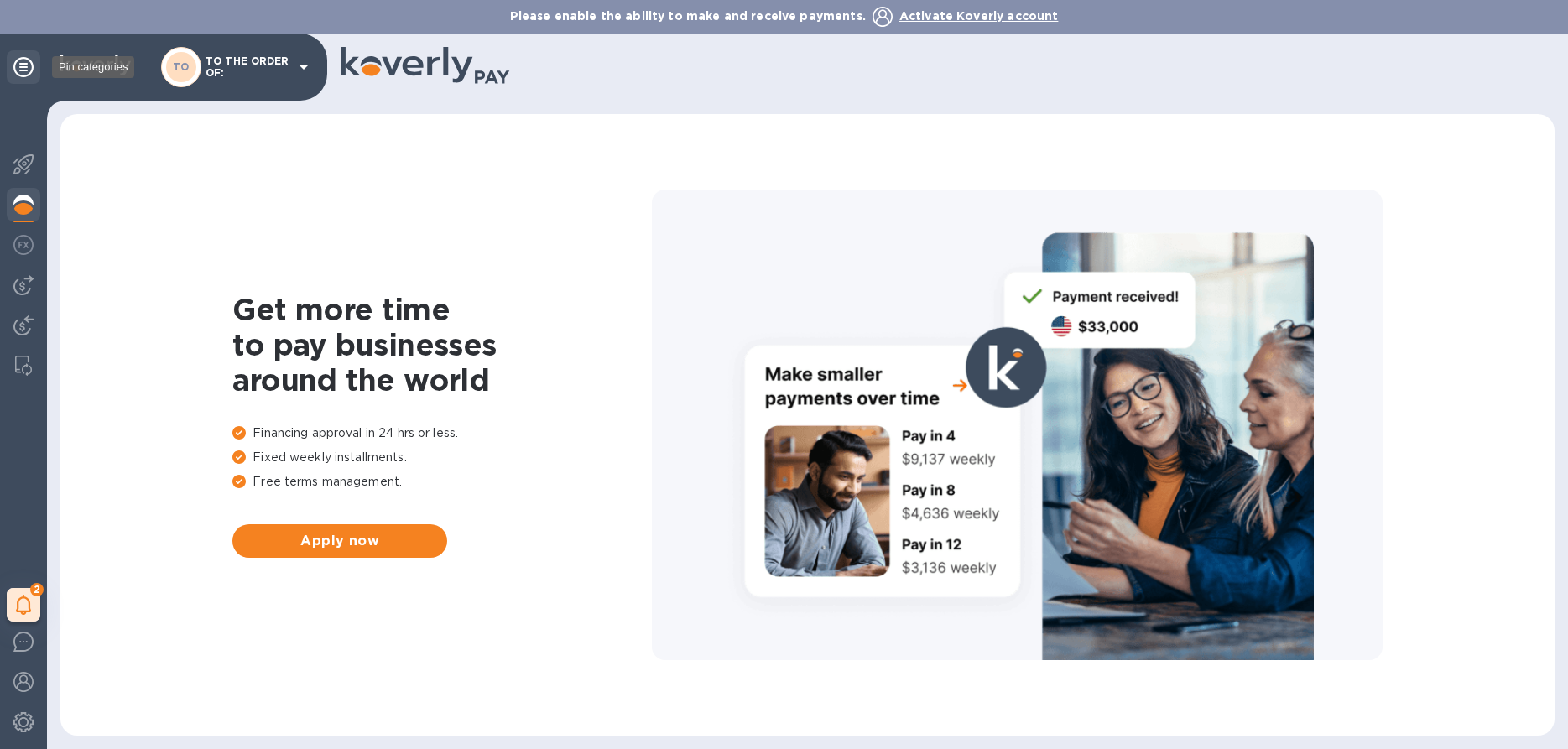
click at [25, 63] on icon at bounding box center [24, 67] width 20 height 20
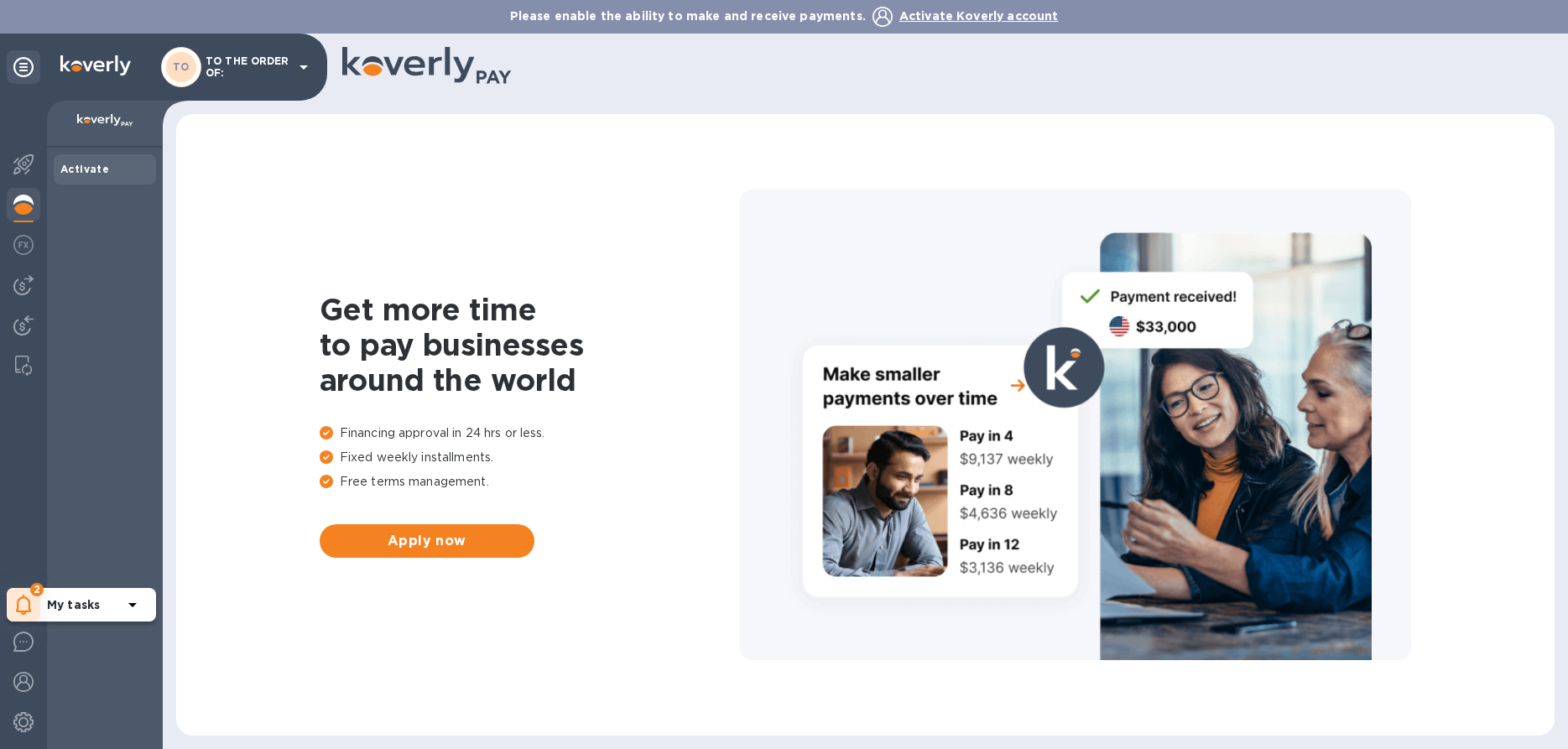
click at [16, 603] on icon at bounding box center [25, 605] width 16 height 20
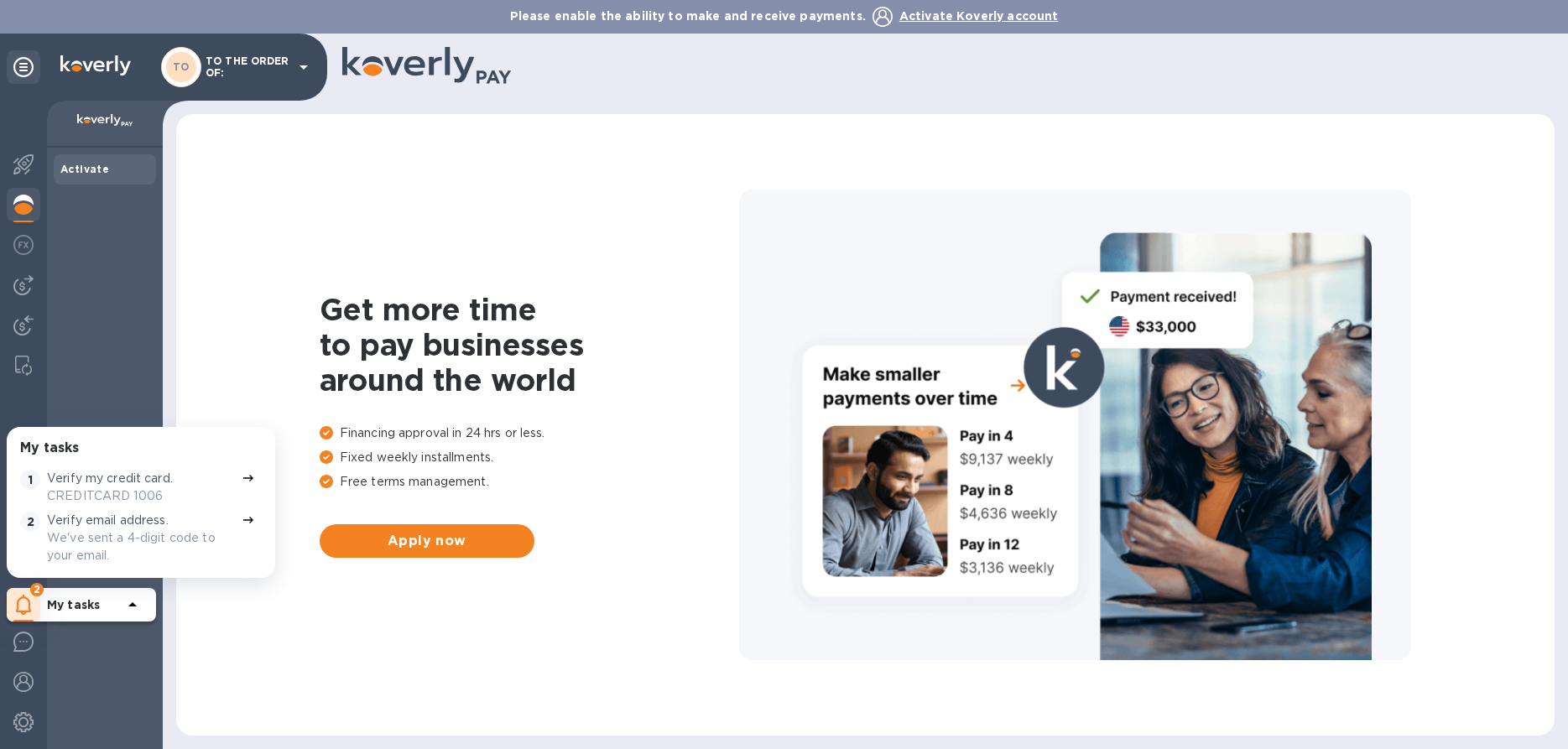
click at [309, 72] on icon at bounding box center [303, 67] width 20 height 20
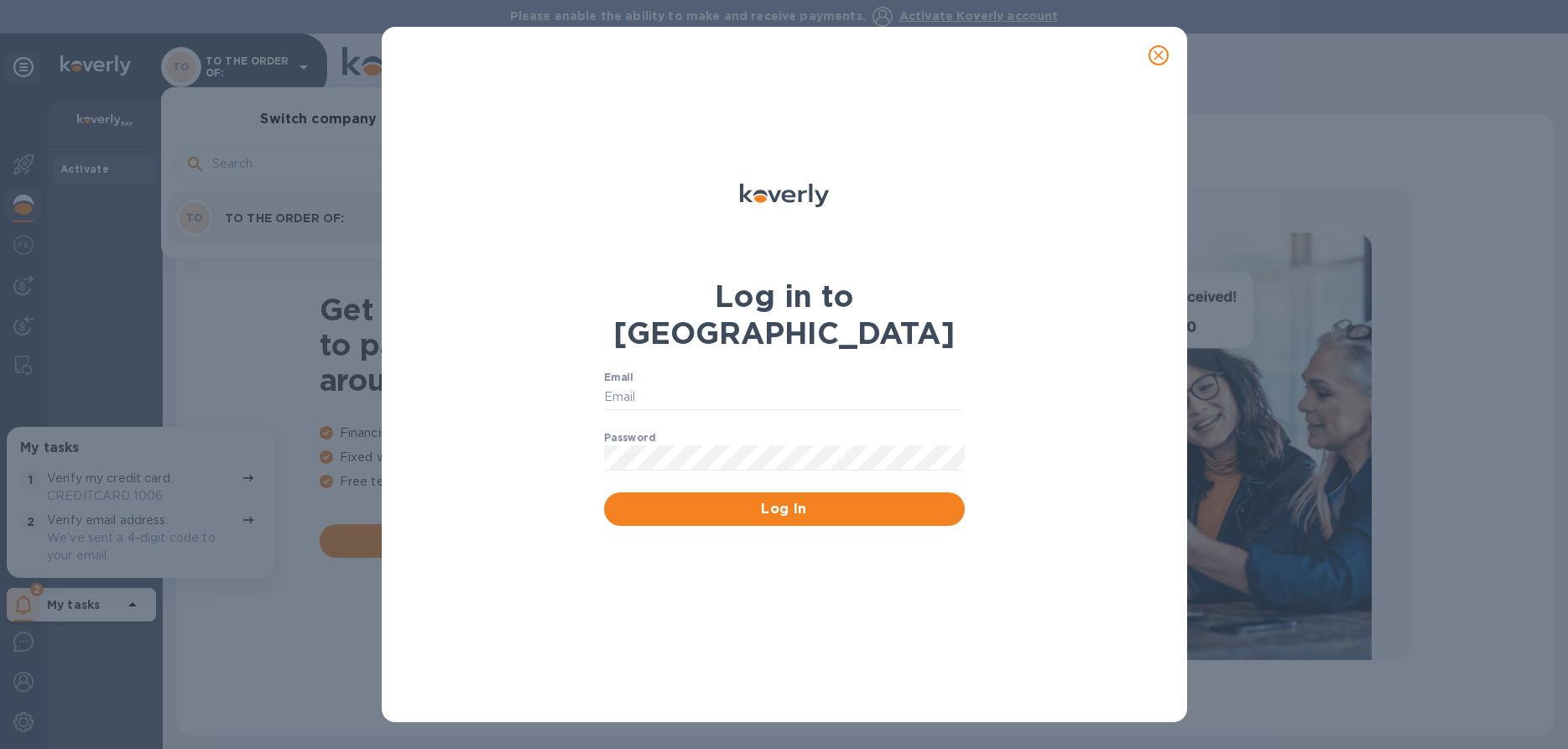
type input "[PERSON_NAME][EMAIL_ADDRESS][DOMAIN_NAME]"
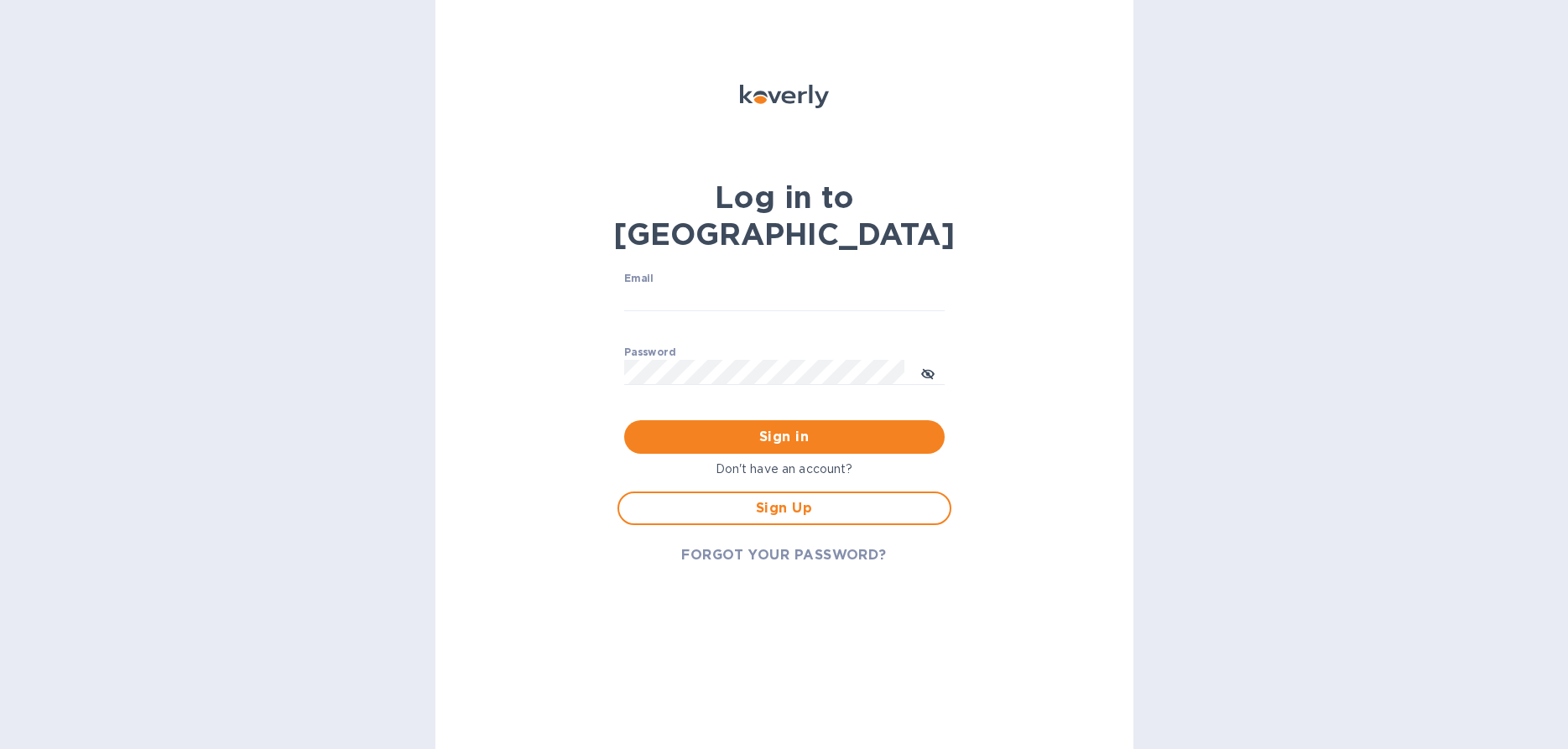
type input "[PERSON_NAME][EMAIL_ADDRESS][DOMAIN_NAME]"
